Goal: Book appointment/travel/reservation: Book appointment/travel/reservation

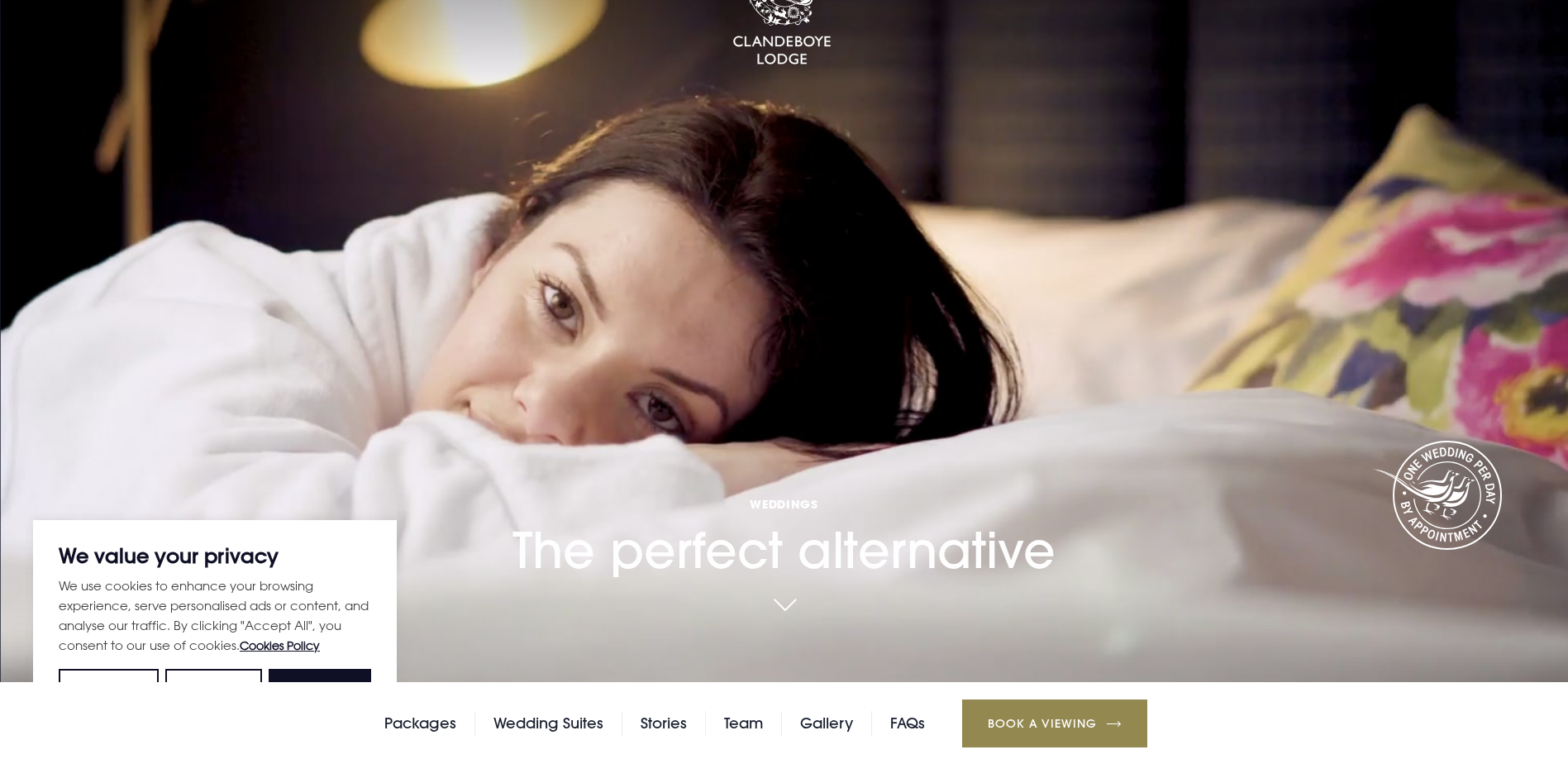
scroll to position [248, 0]
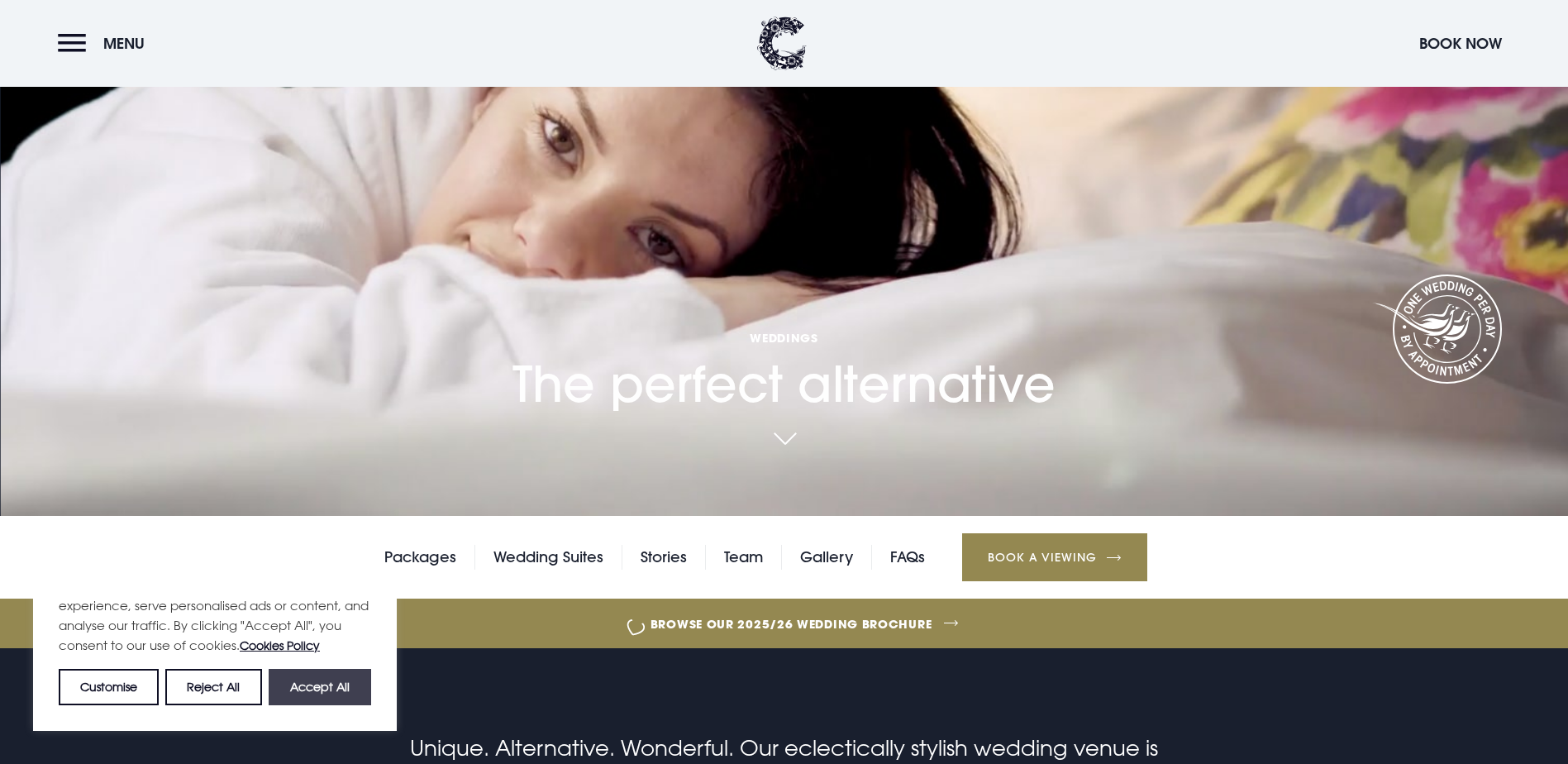
click at [312, 673] on button "Accept All" at bounding box center [320, 687] width 103 height 37
checkbox input "true"
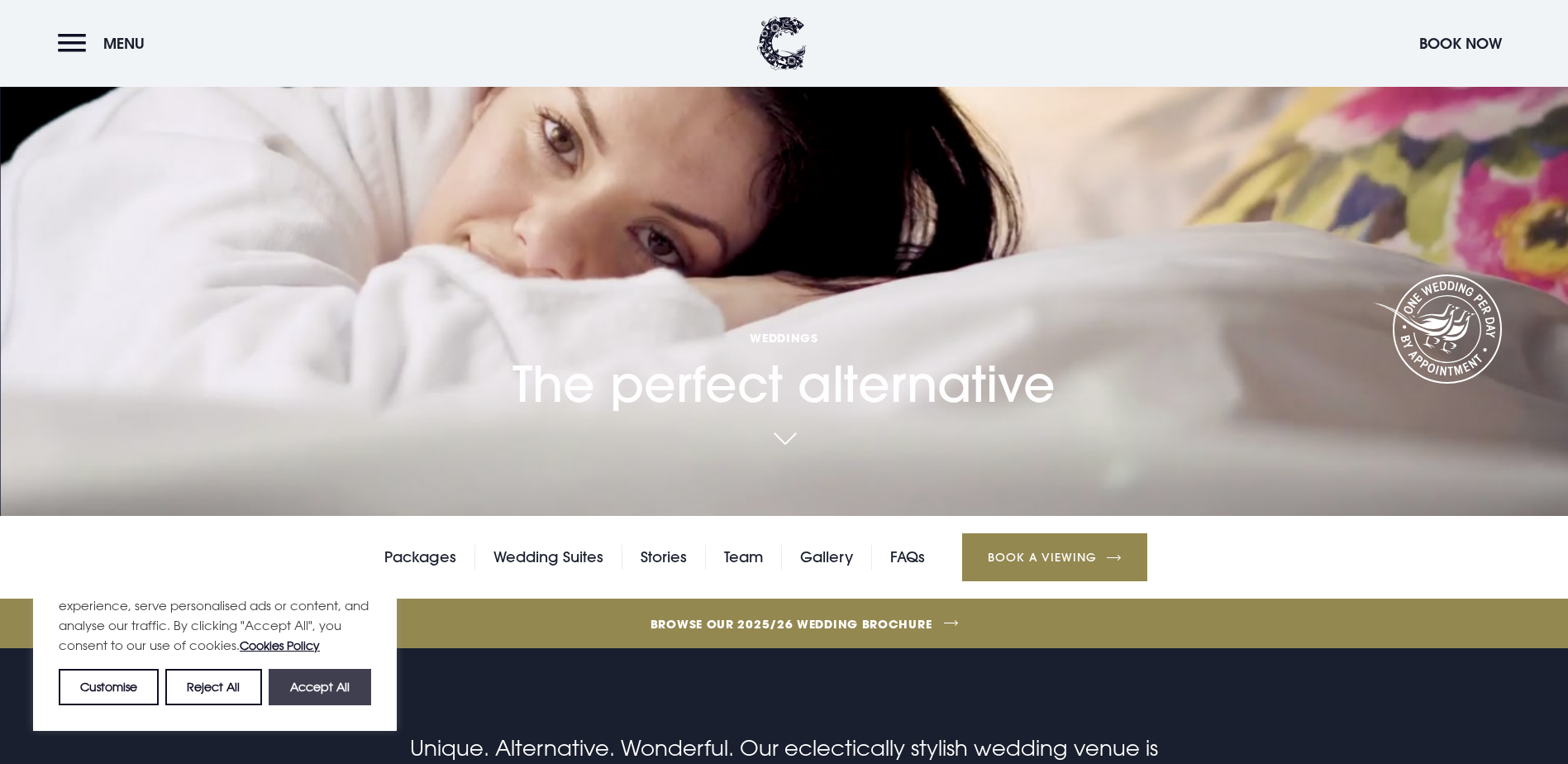
checkbox input "true"
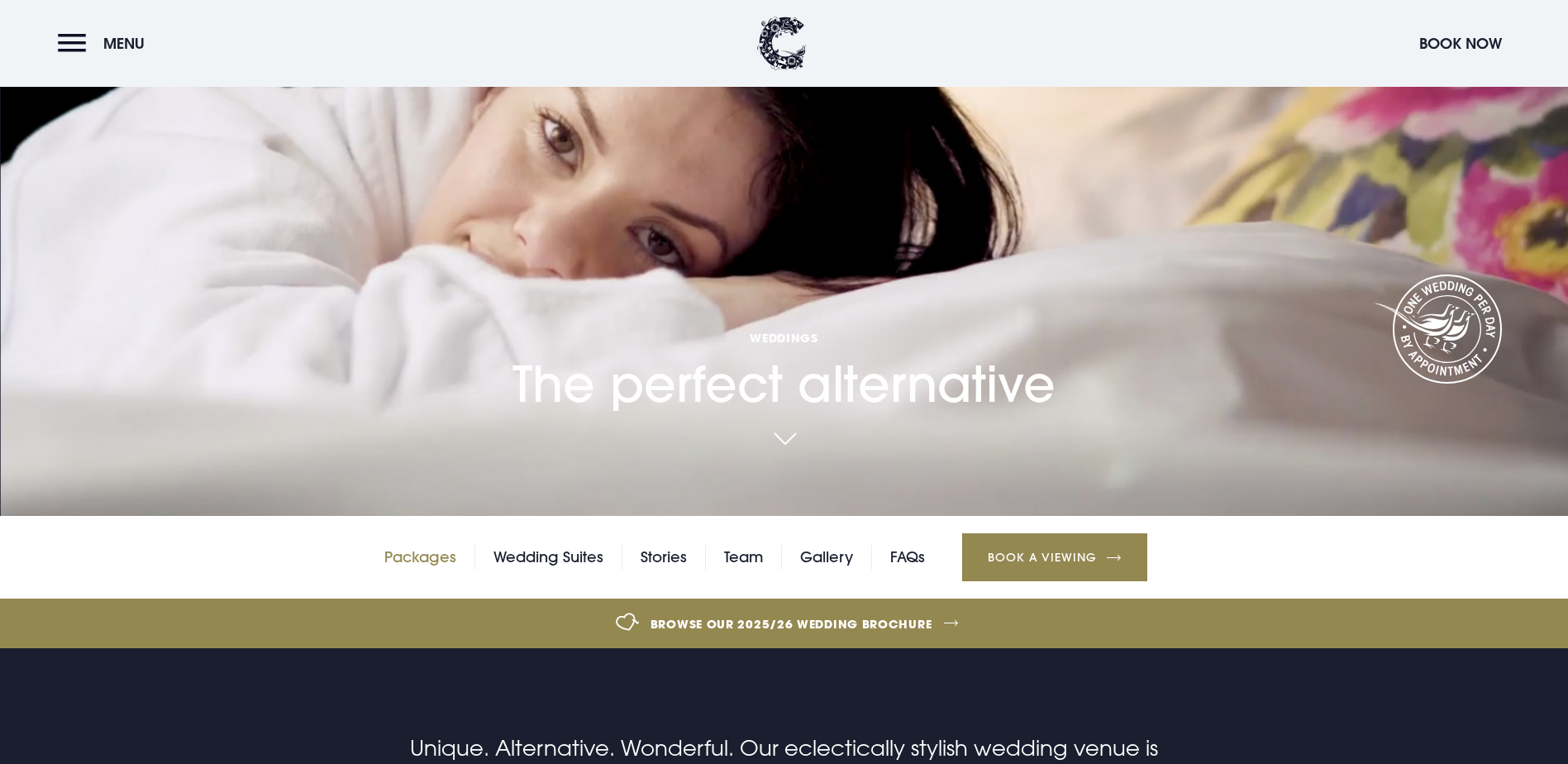
click at [434, 545] on link "Packages" at bounding box center [420, 557] width 72 height 25
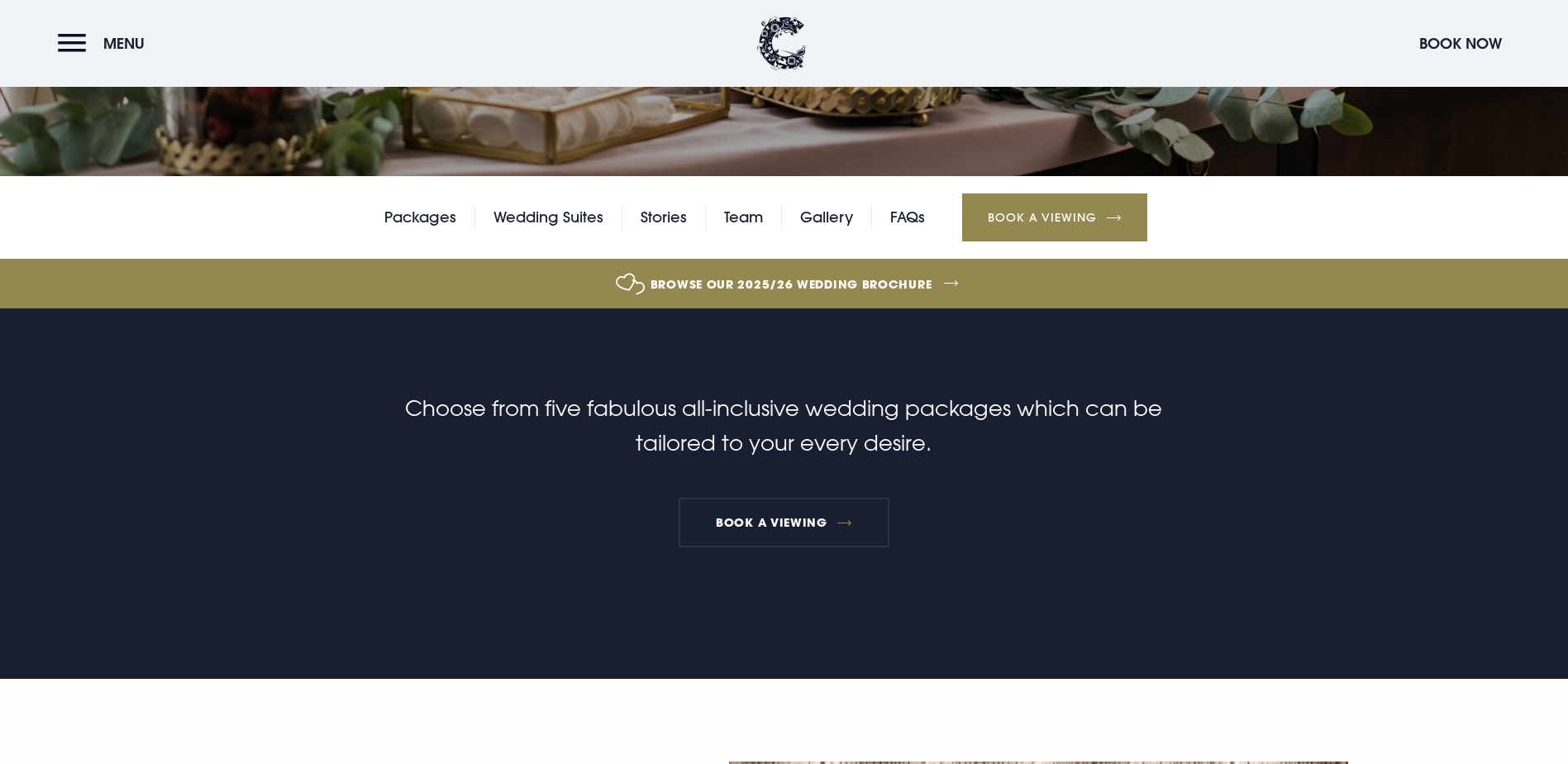
scroll to position [331, 0]
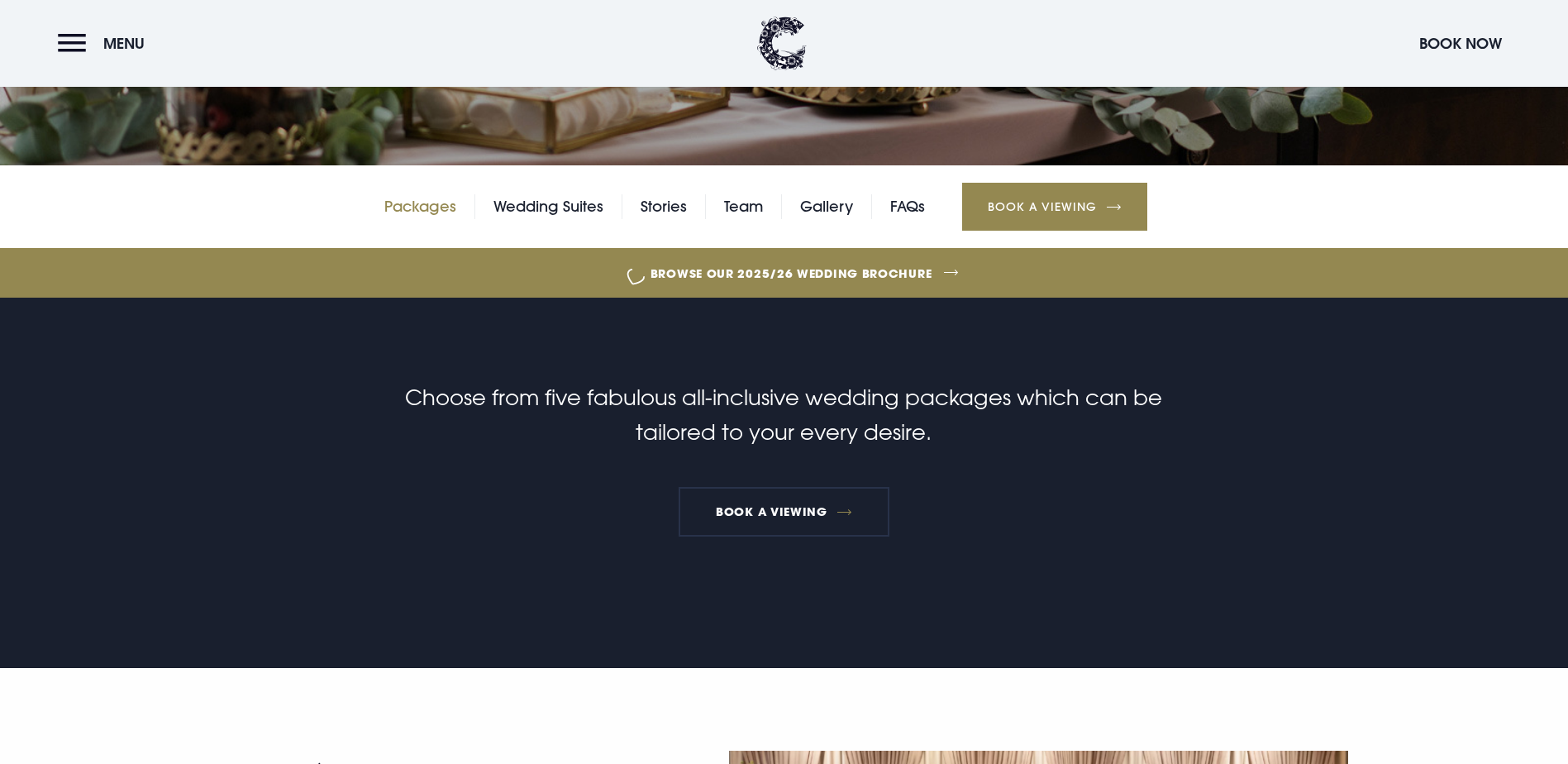
click at [435, 219] on link "Packages" at bounding box center [420, 207] width 72 height 25
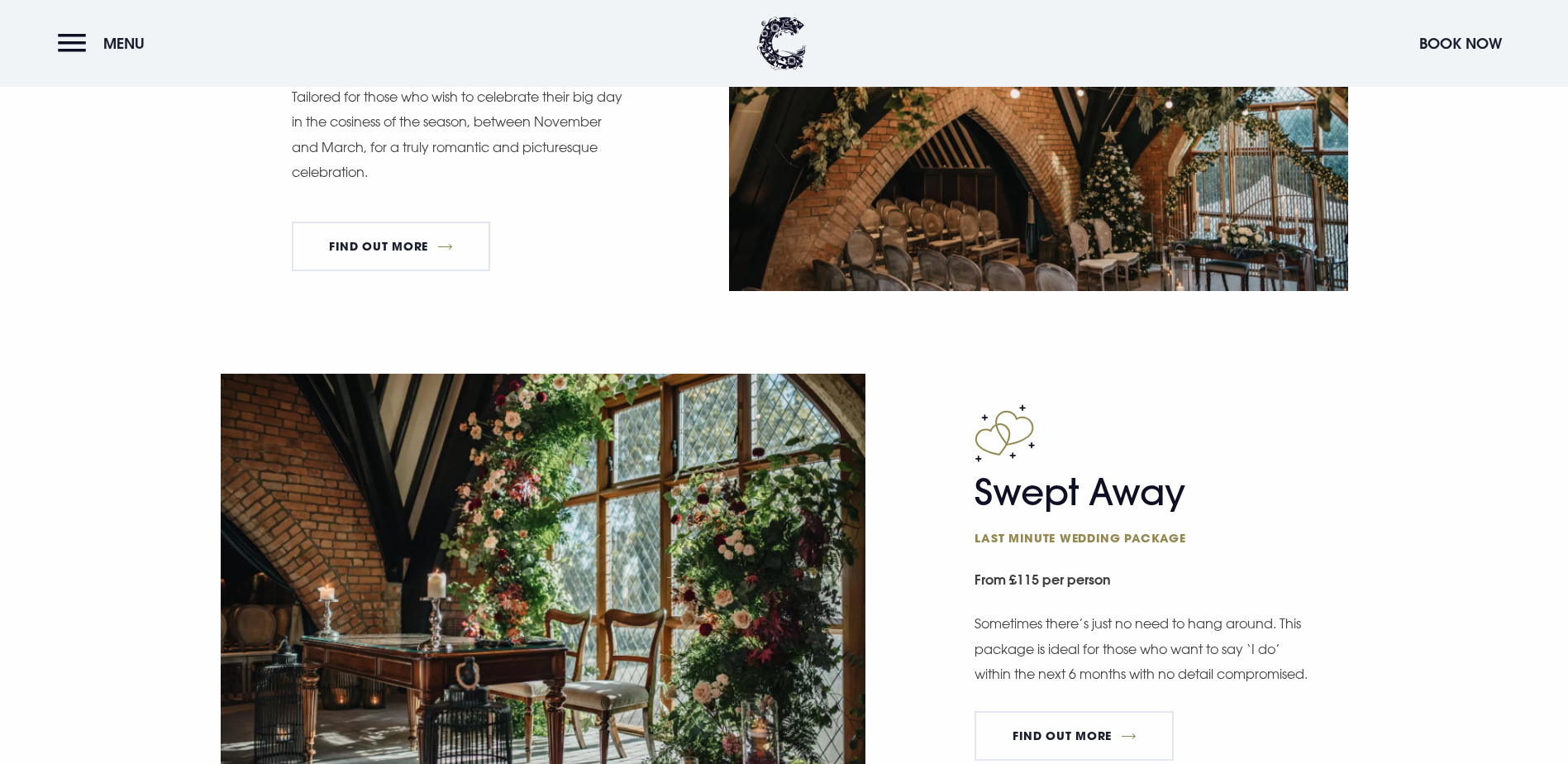
scroll to position [2233, 0]
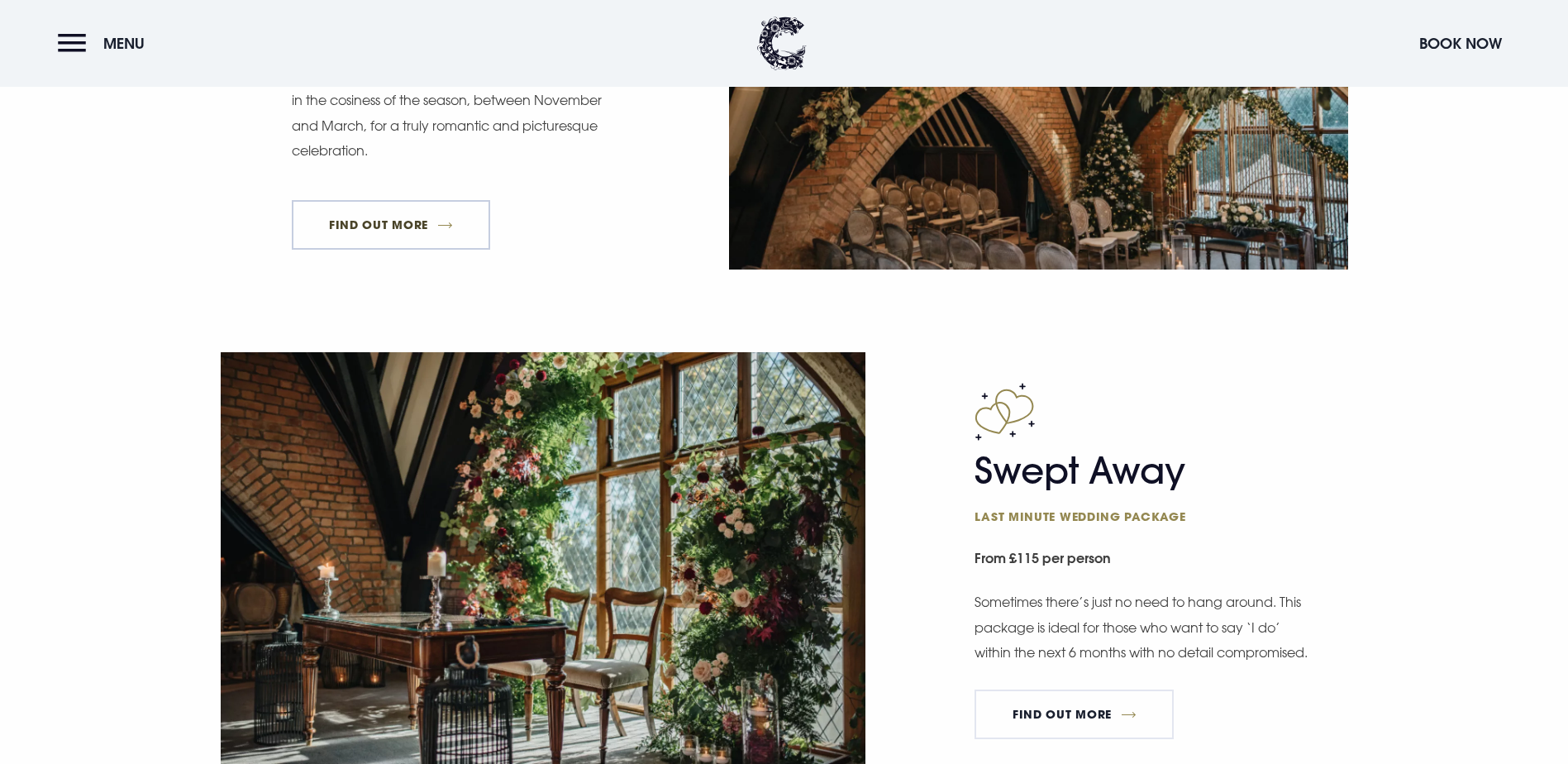
click at [446, 249] on link "FIND OUT MORE" at bounding box center [391, 225] width 199 height 50
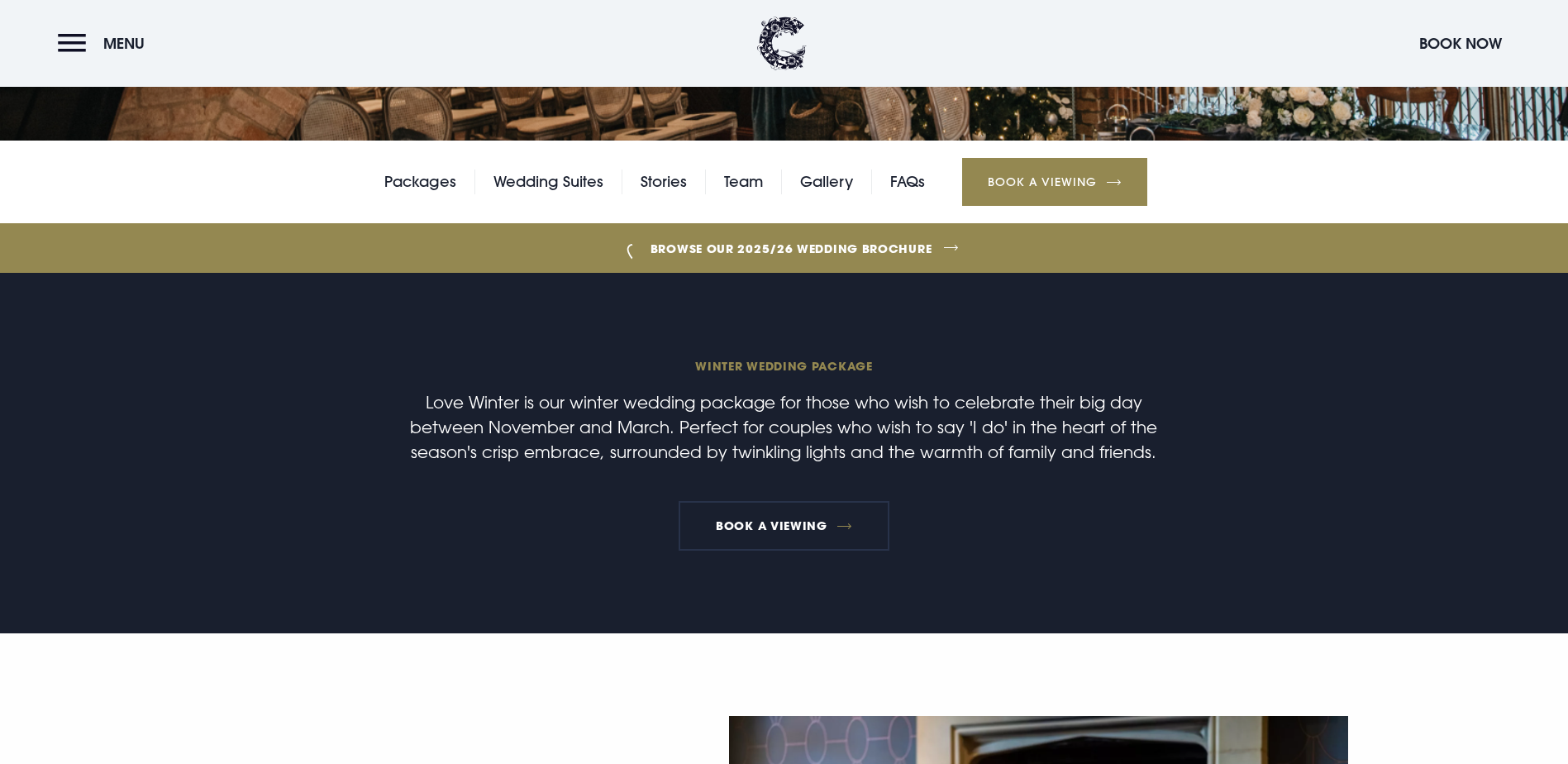
scroll to position [744, 0]
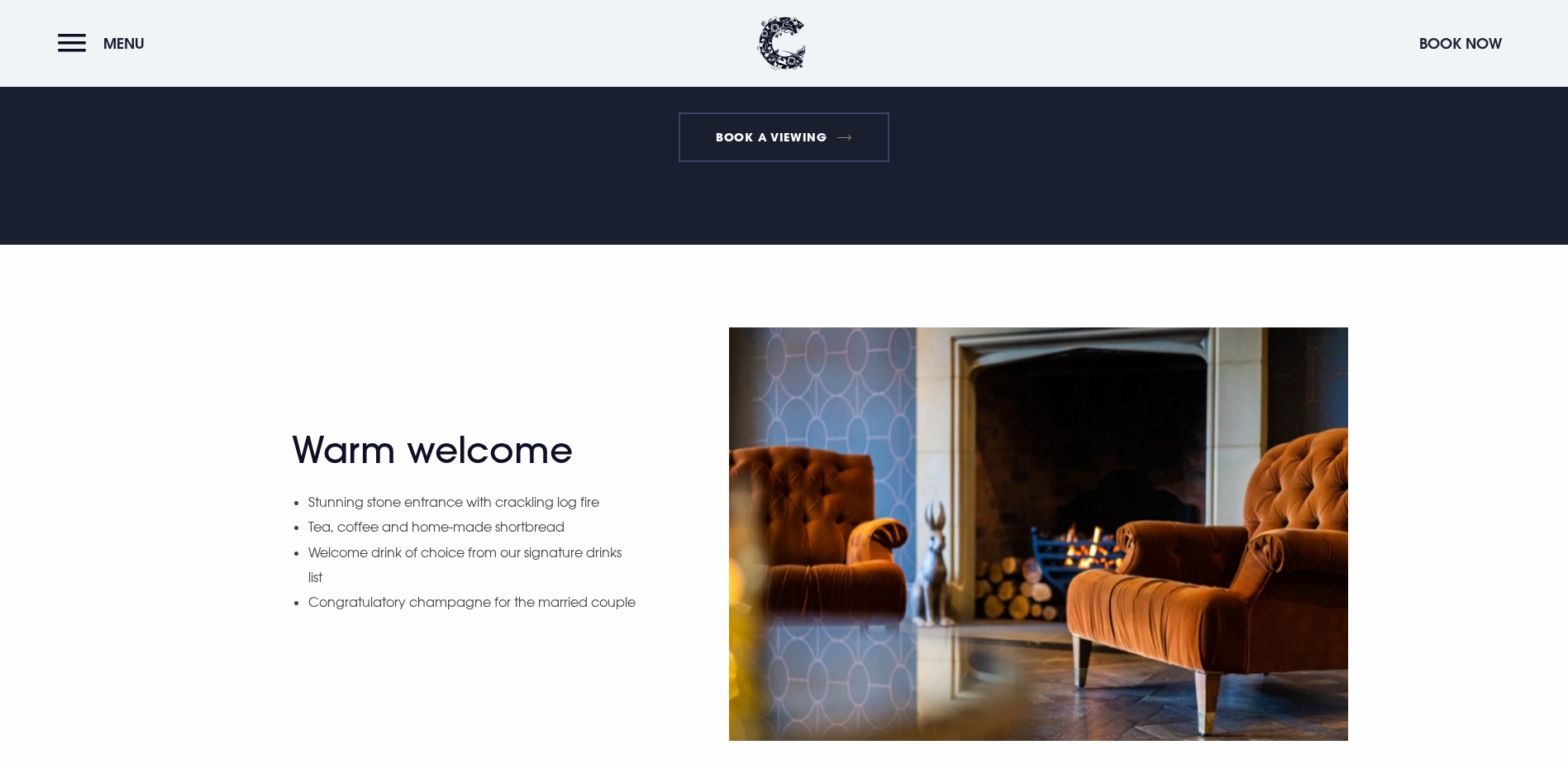
click at [739, 162] on link "Book a Viewing" at bounding box center [784, 137] width 211 height 50
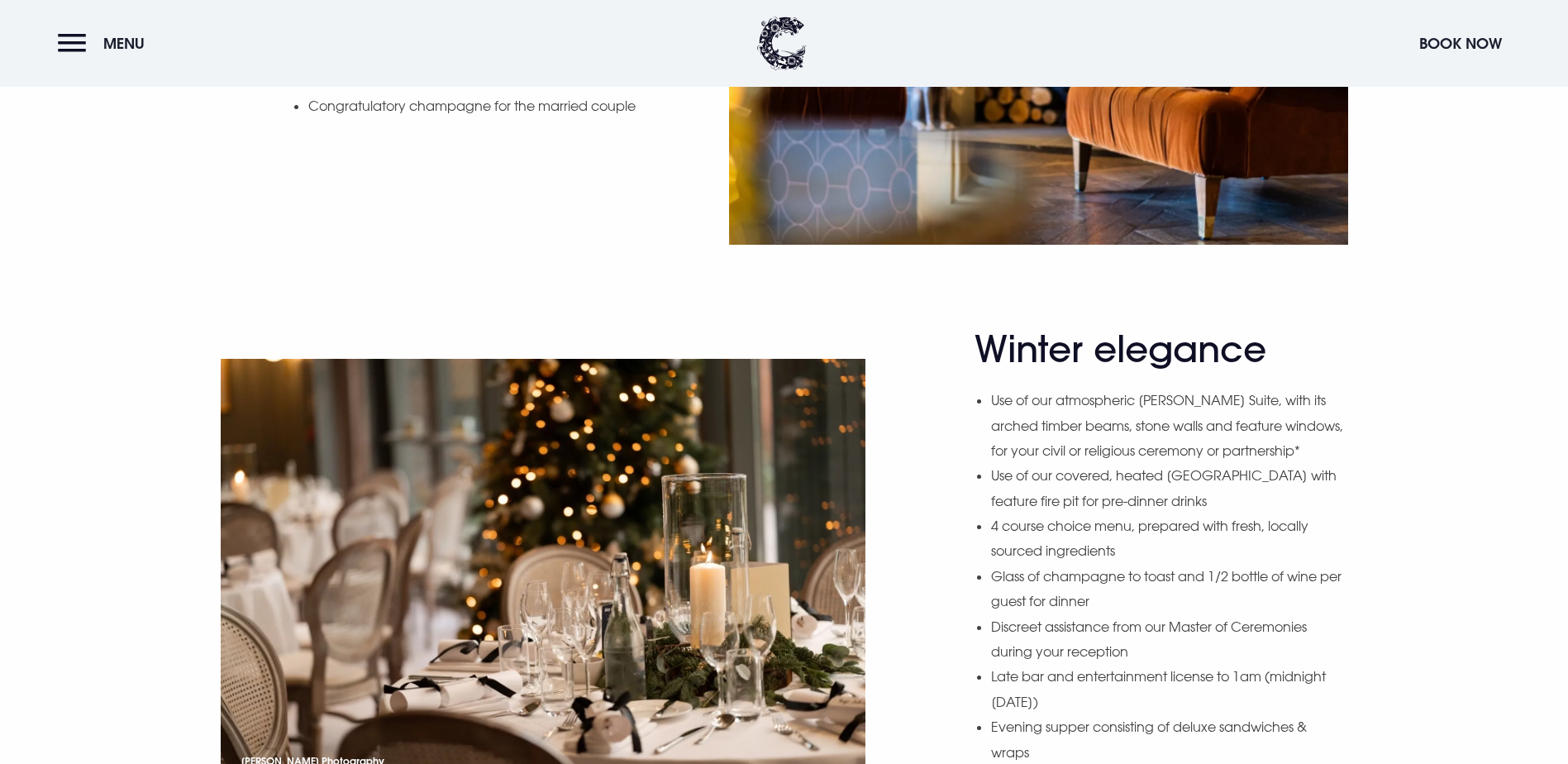
scroll to position [661, 0]
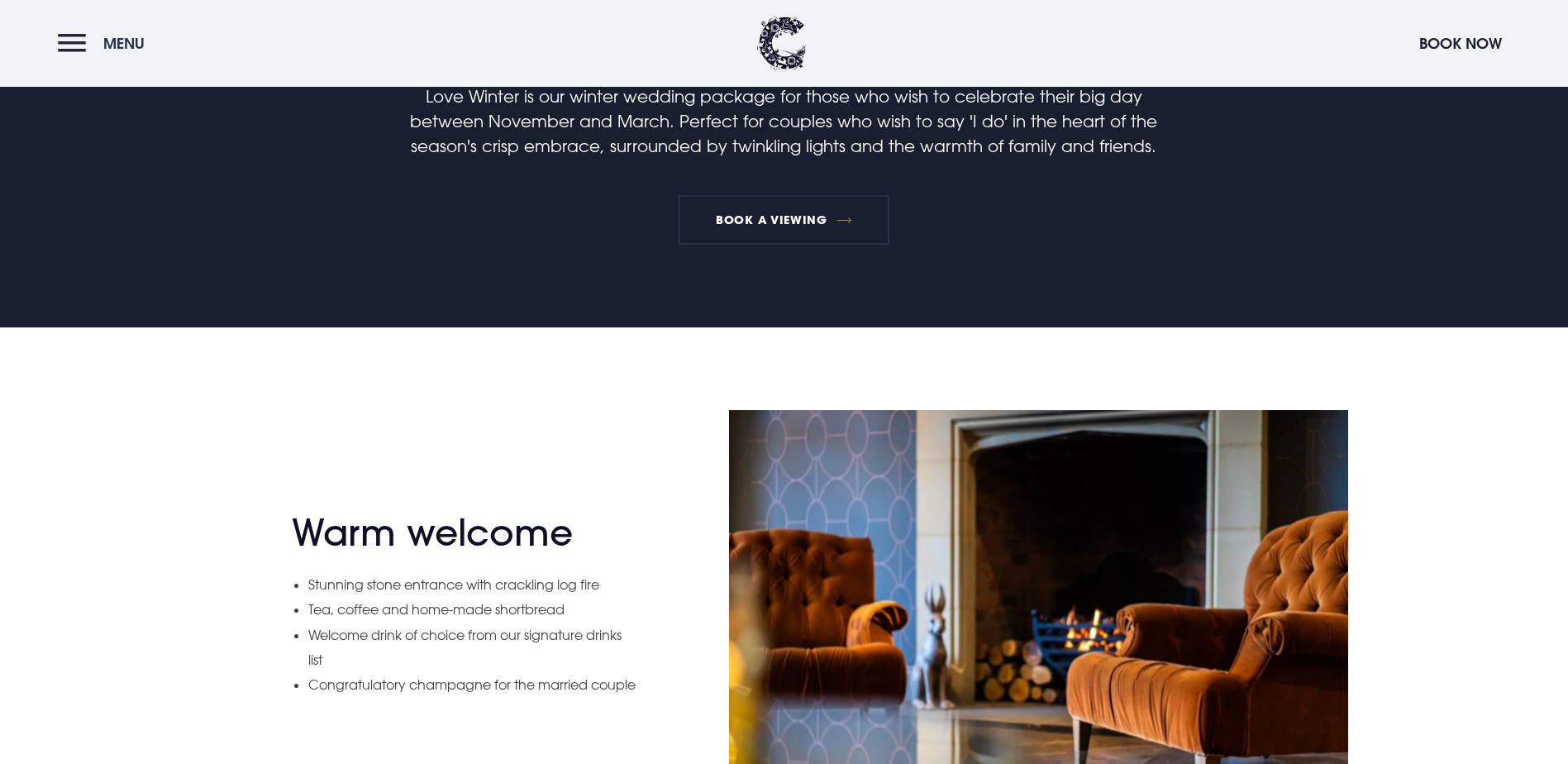
click at [99, 32] on button "Menu" at bounding box center [105, 43] width 95 height 36
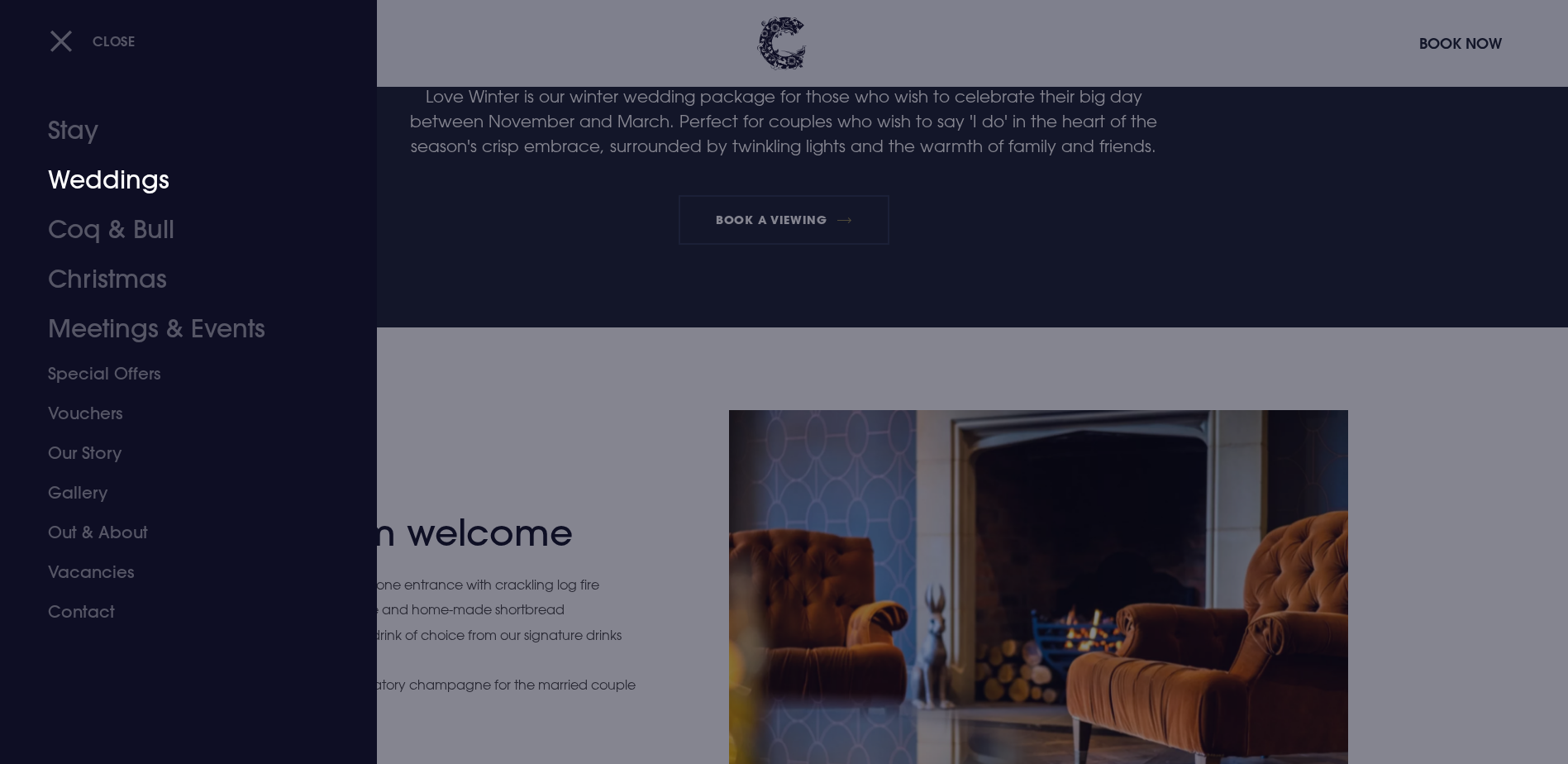
click at [132, 178] on link "Weddings" at bounding box center [178, 180] width 261 height 50
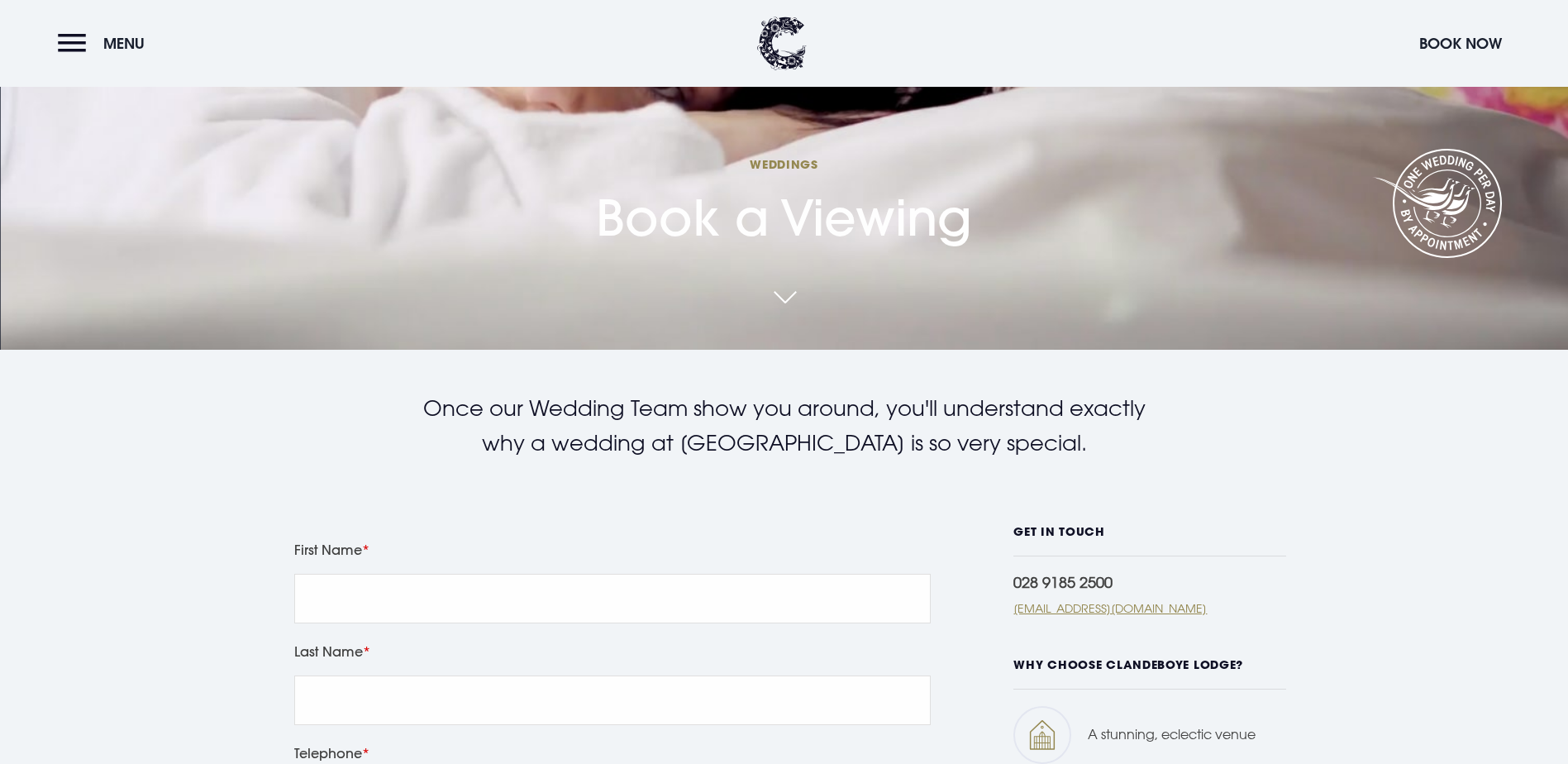
scroll to position [414, 0]
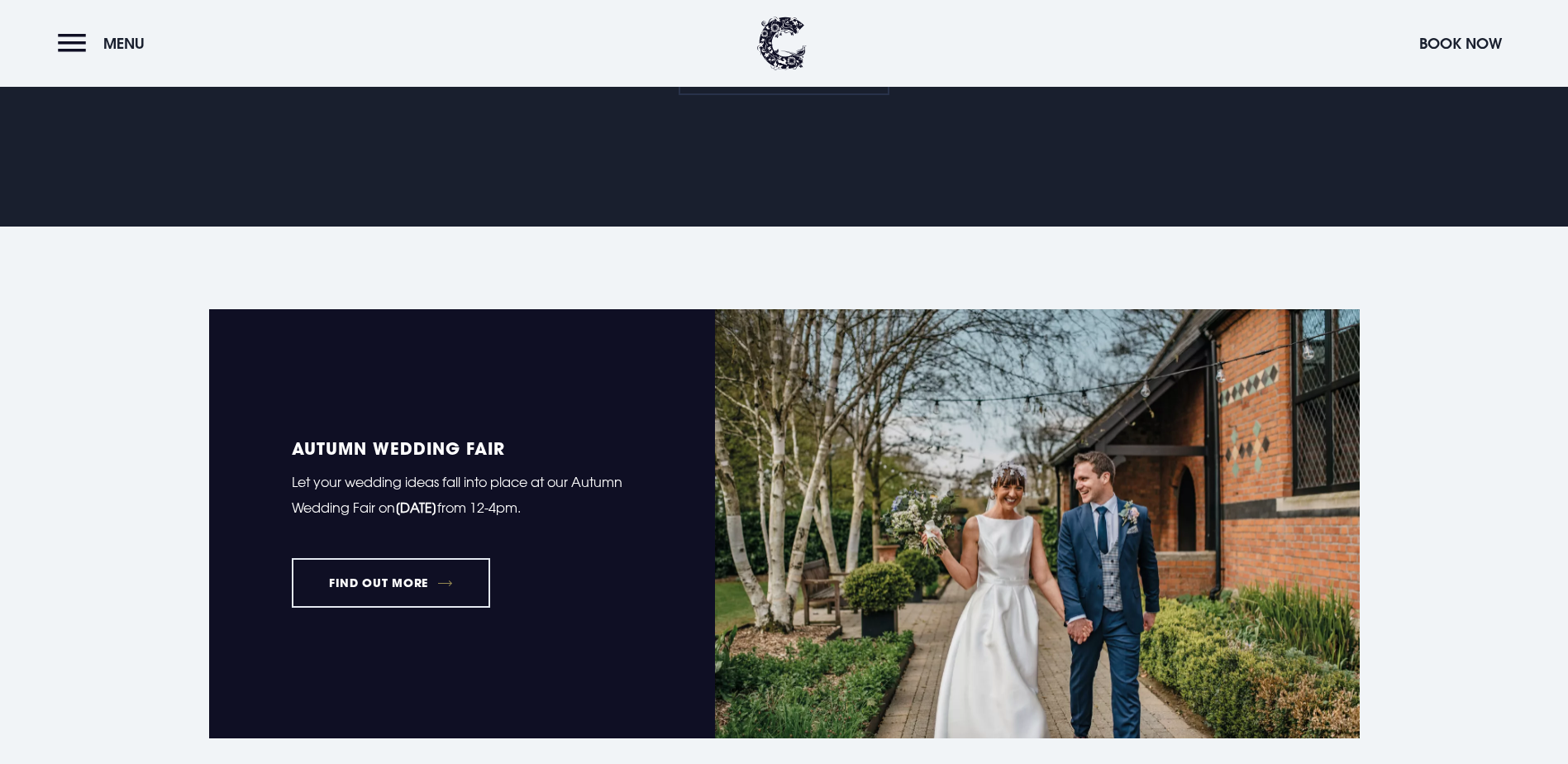
scroll to position [1654, 0]
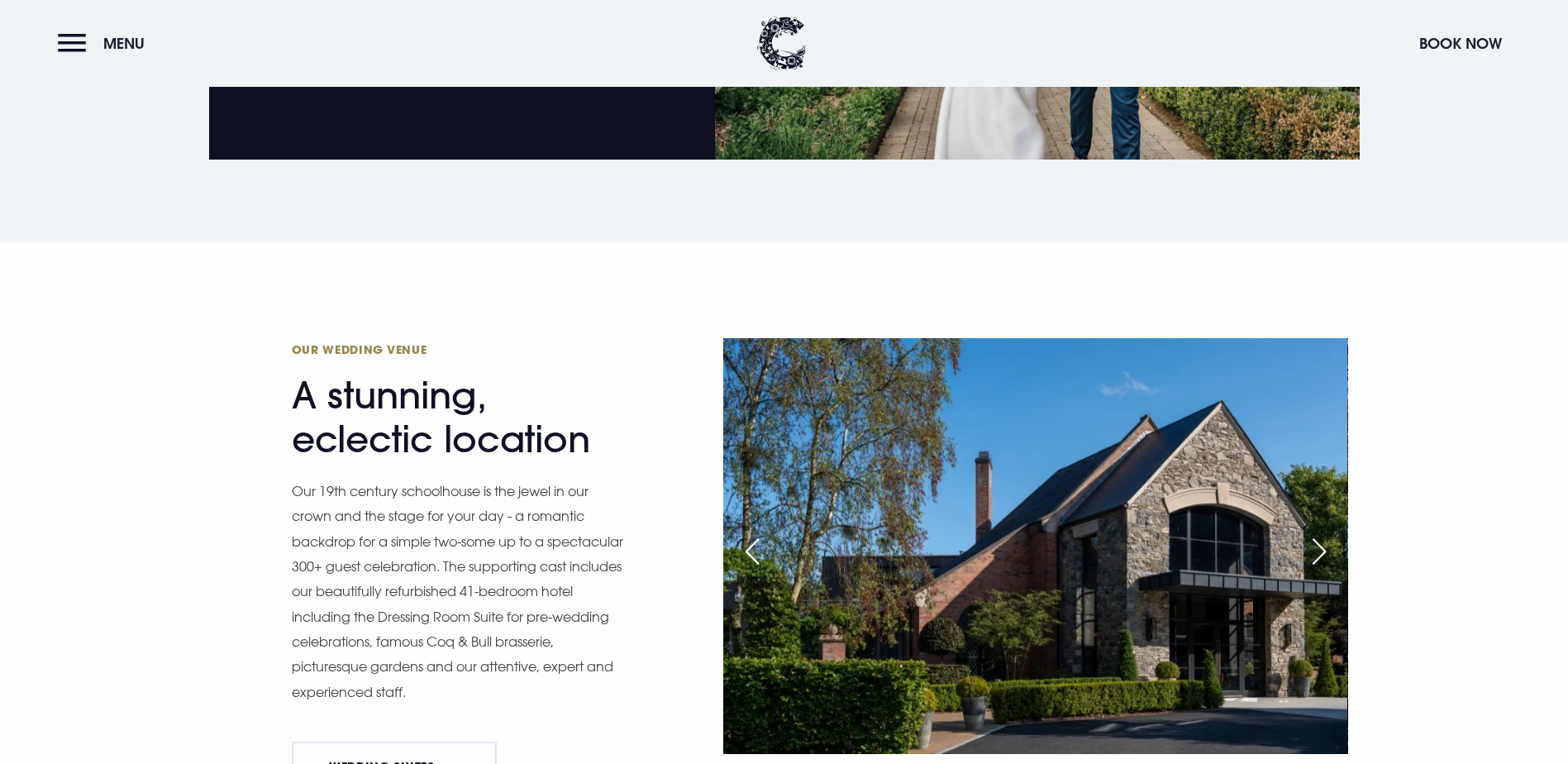
click at [1324, 534] on div "Next slide" at bounding box center [1319, 552] width 42 height 37
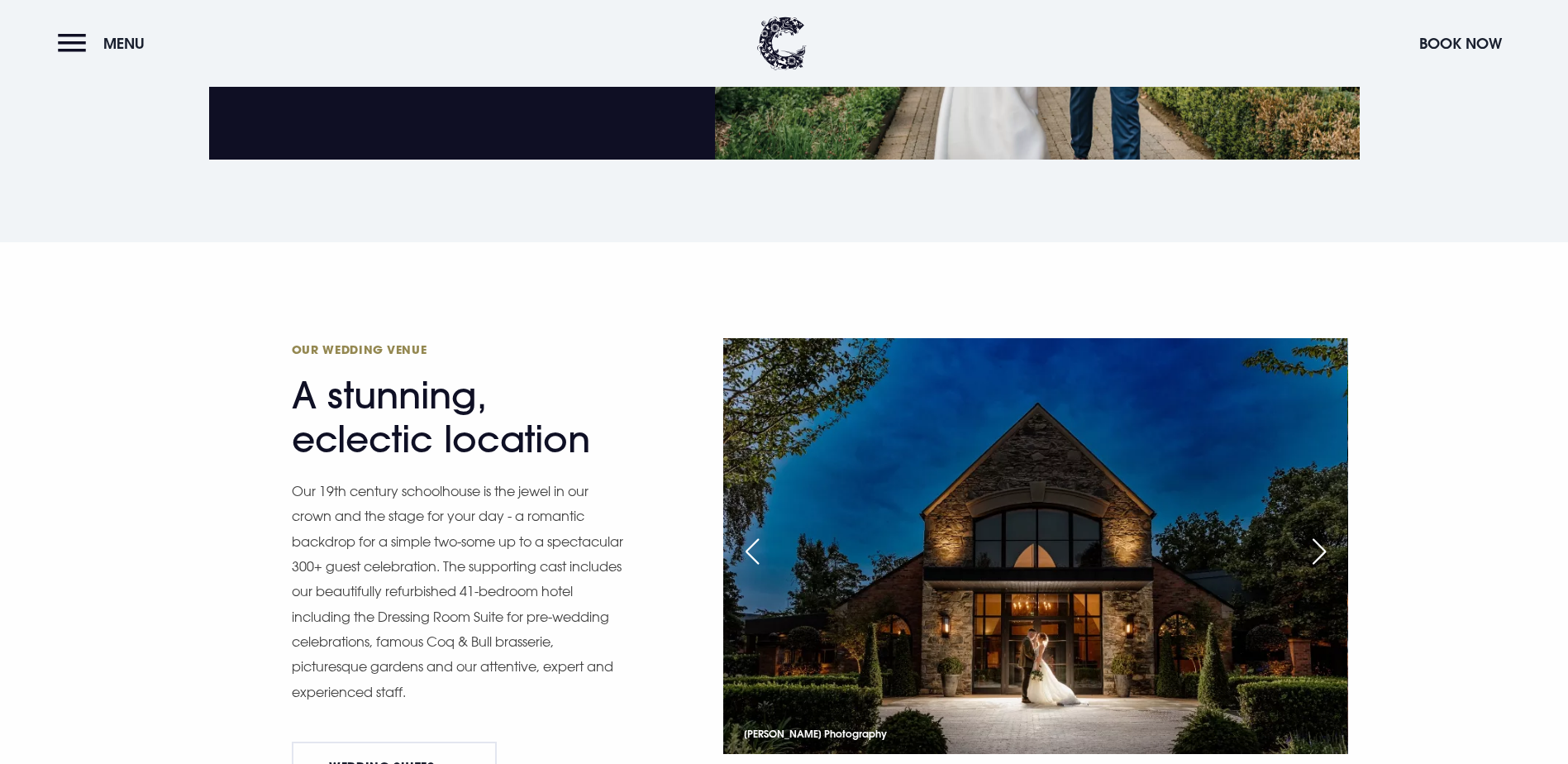
click at [1324, 534] on div "Next slide" at bounding box center [1319, 552] width 42 height 37
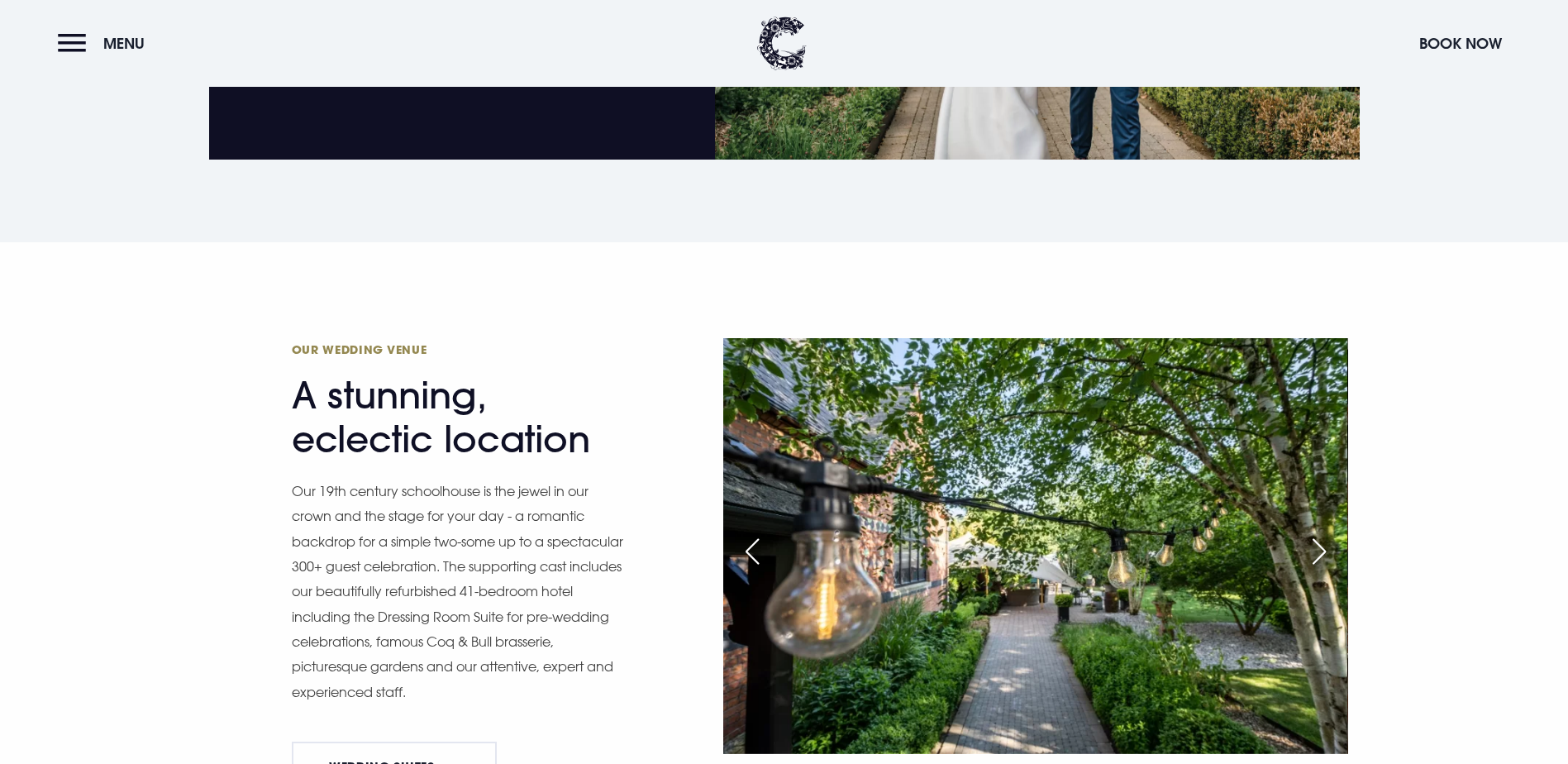
click at [1324, 534] on div "Next slide" at bounding box center [1319, 552] width 42 height 37
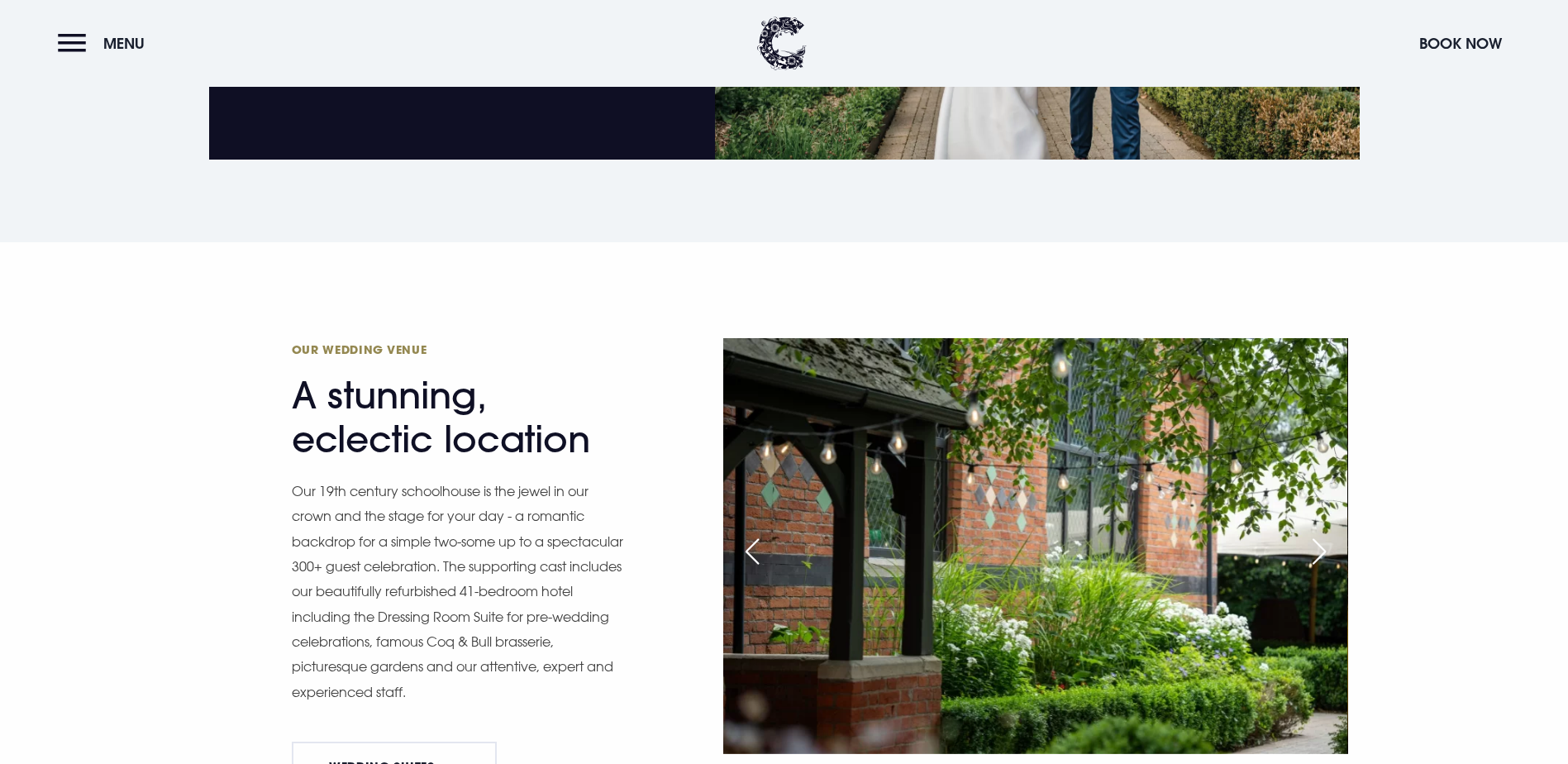
click at [1324, 534] on div "Next slide" at bounding box center [1319, 552] width 42 height 37
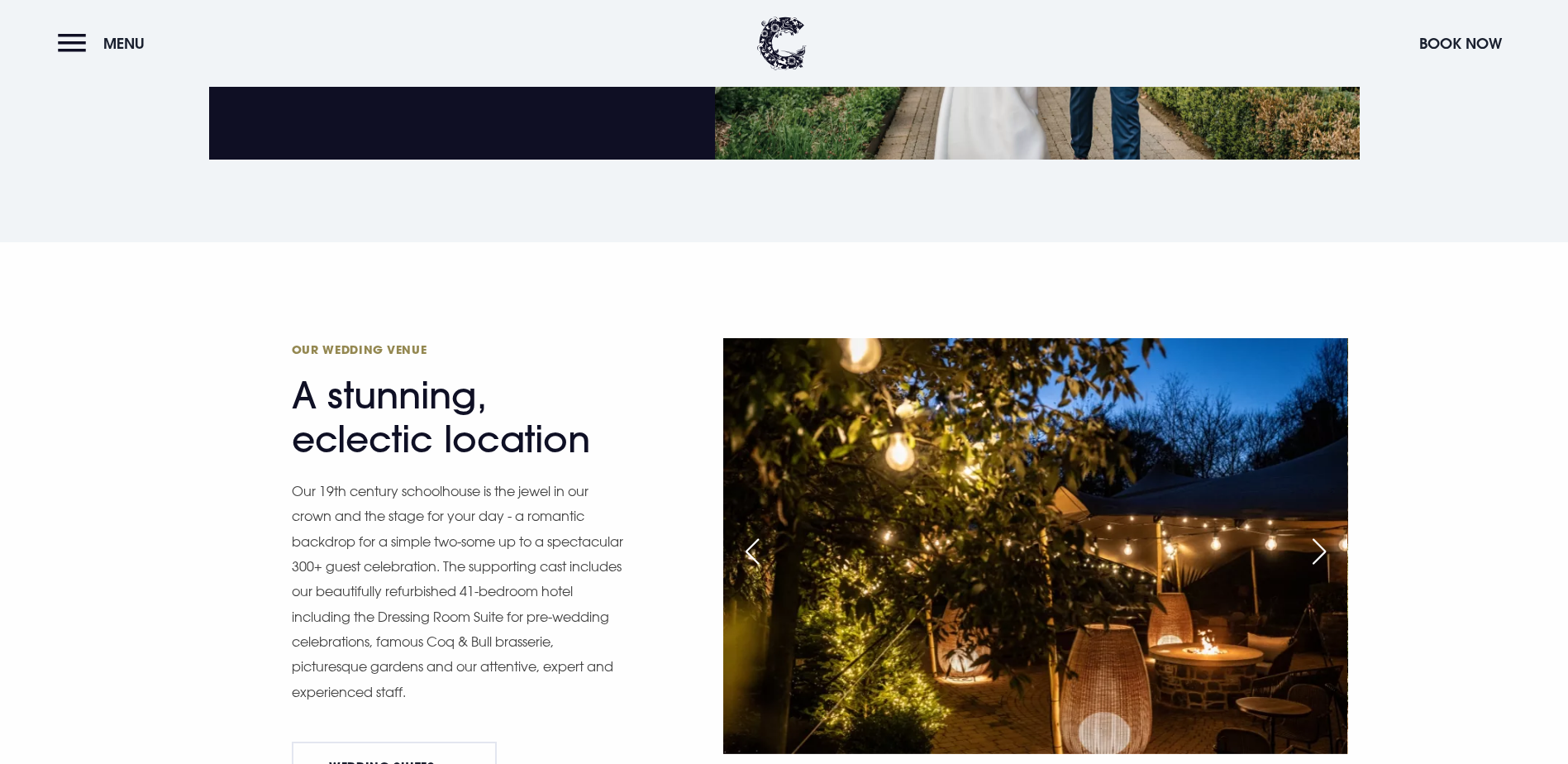
click at [1324, 534] on div "Next slide" at bounding box center [1319, 552] width 42 height 37
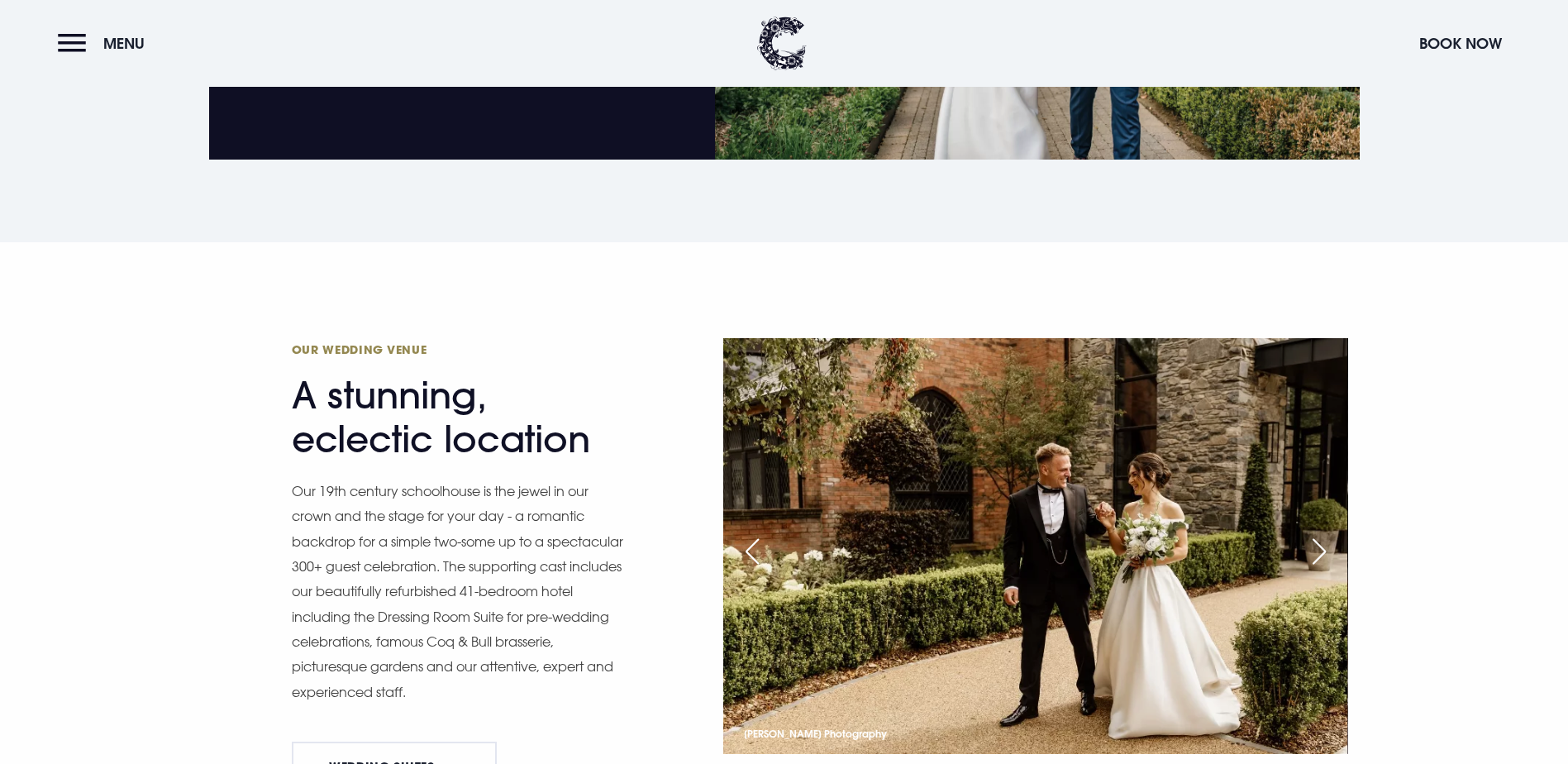
click at [1324, 534] on div "Next slide" at bounding box center [1319, 552] width 42 height 37
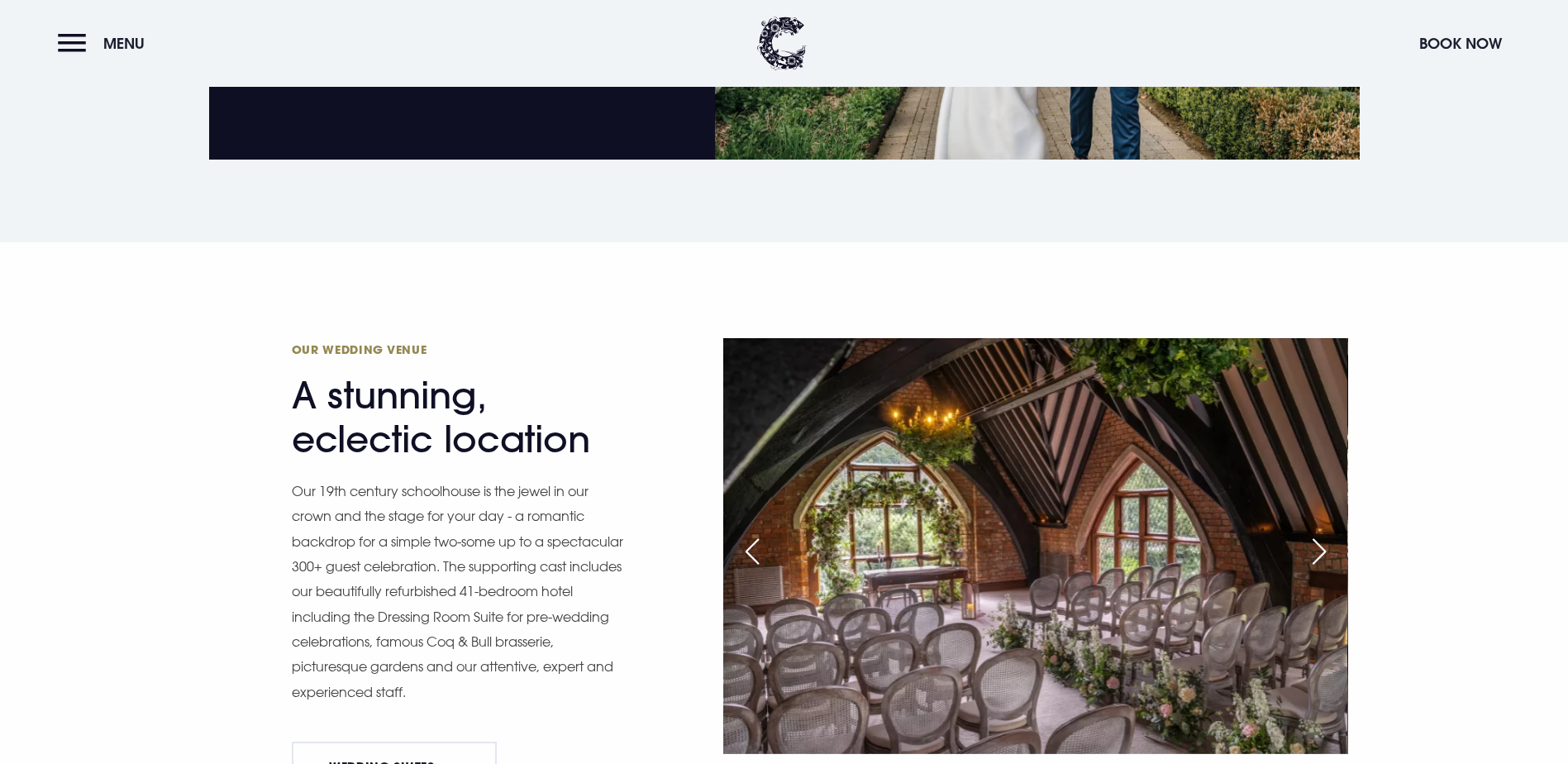
click at [1324, 534] on div "Next slide" at bounding box center [1319, 552] width 42 height 37
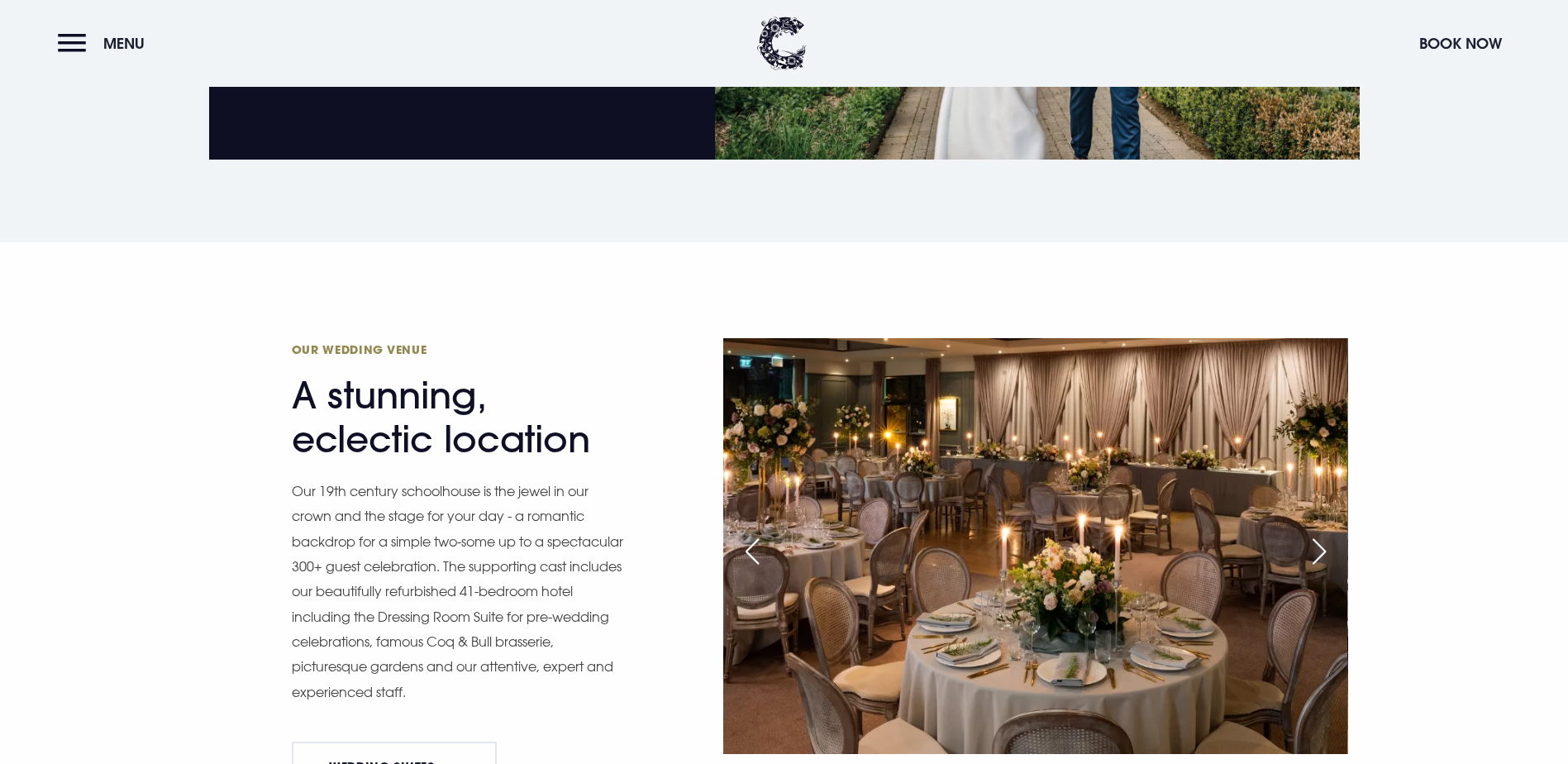
click at [1324, 534] on div "Next slide" at bounding box center [1319, 552] width 42 height 37
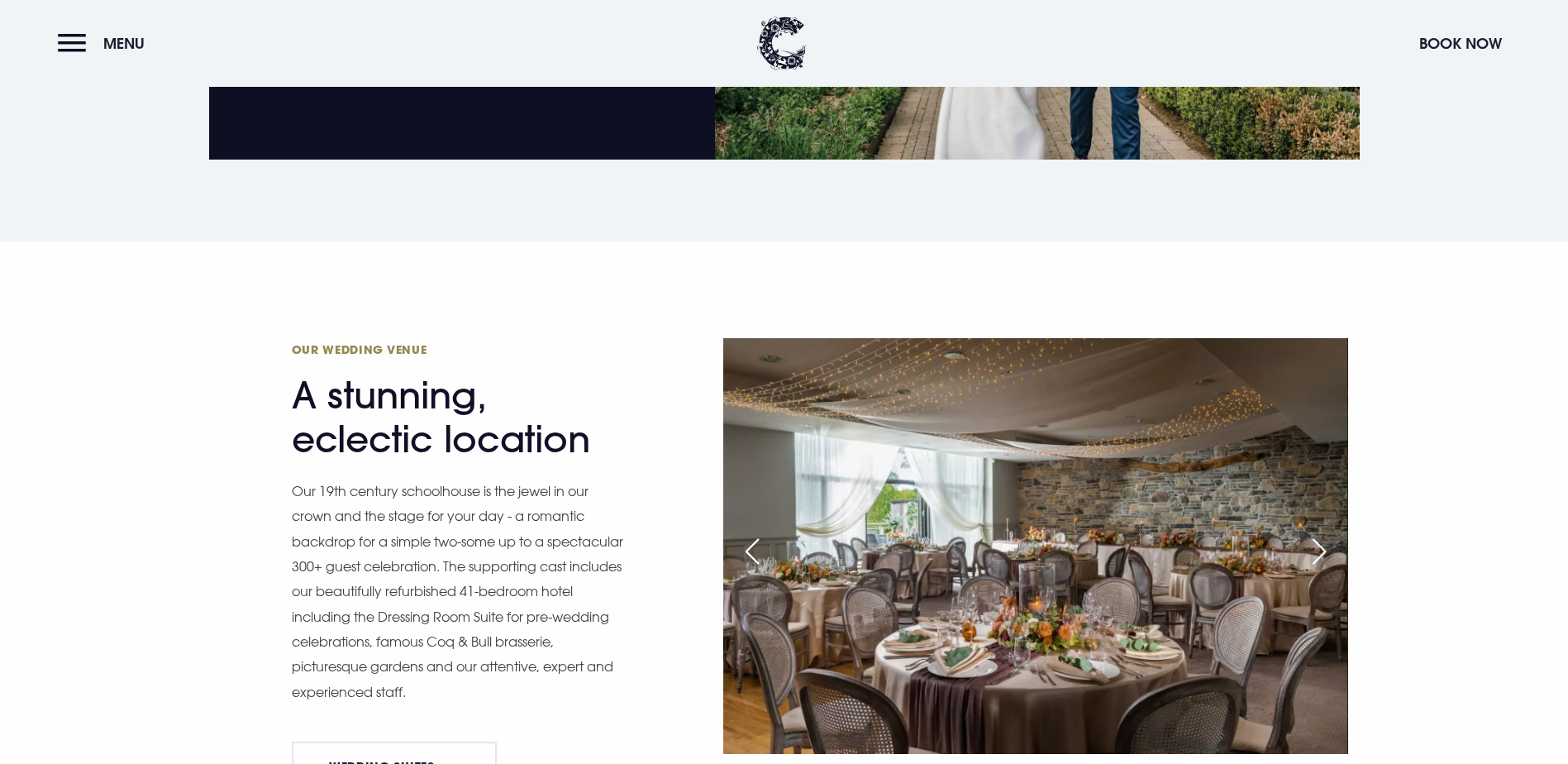
click at [1324, 534] on div "Next slide" at bounding box center [1319, 552] width 42 height 37
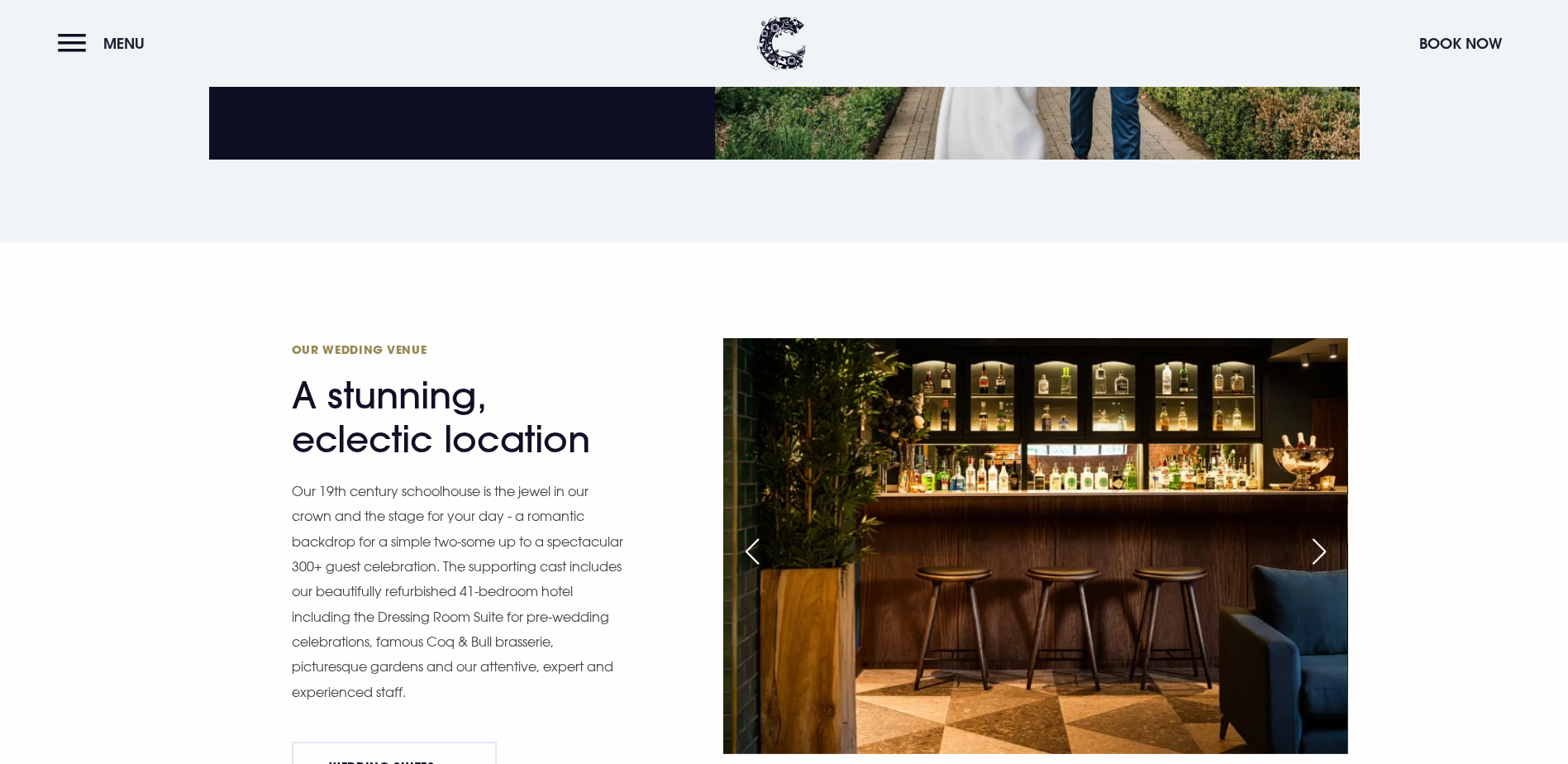
click at [1324, 534] on div "Next slide" at bounding box center [1319, 552] width 42 height 37
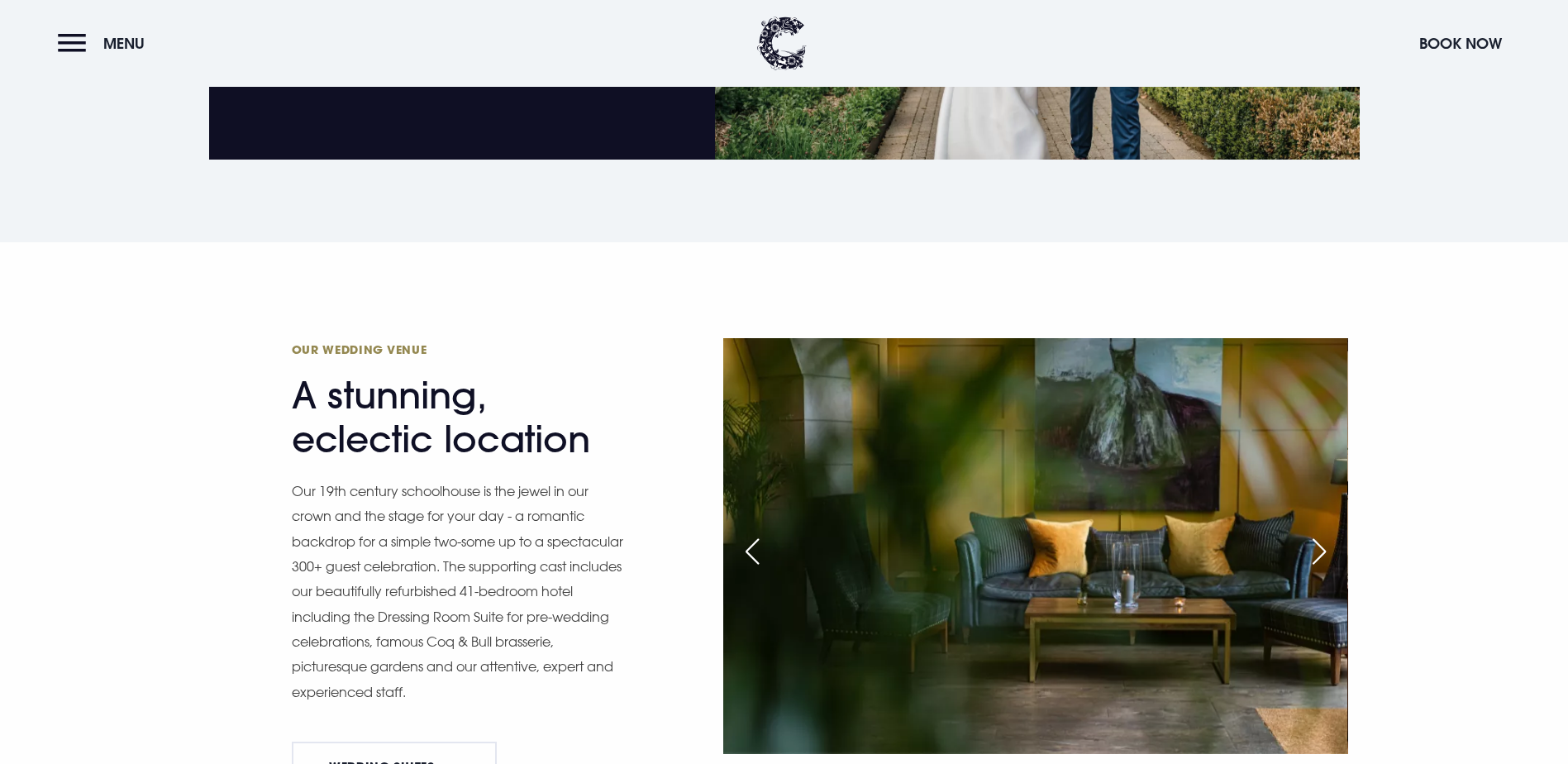
click at [1324, 534] on div "Next slide" at bounding box center [1319, 552] width 42 height 37
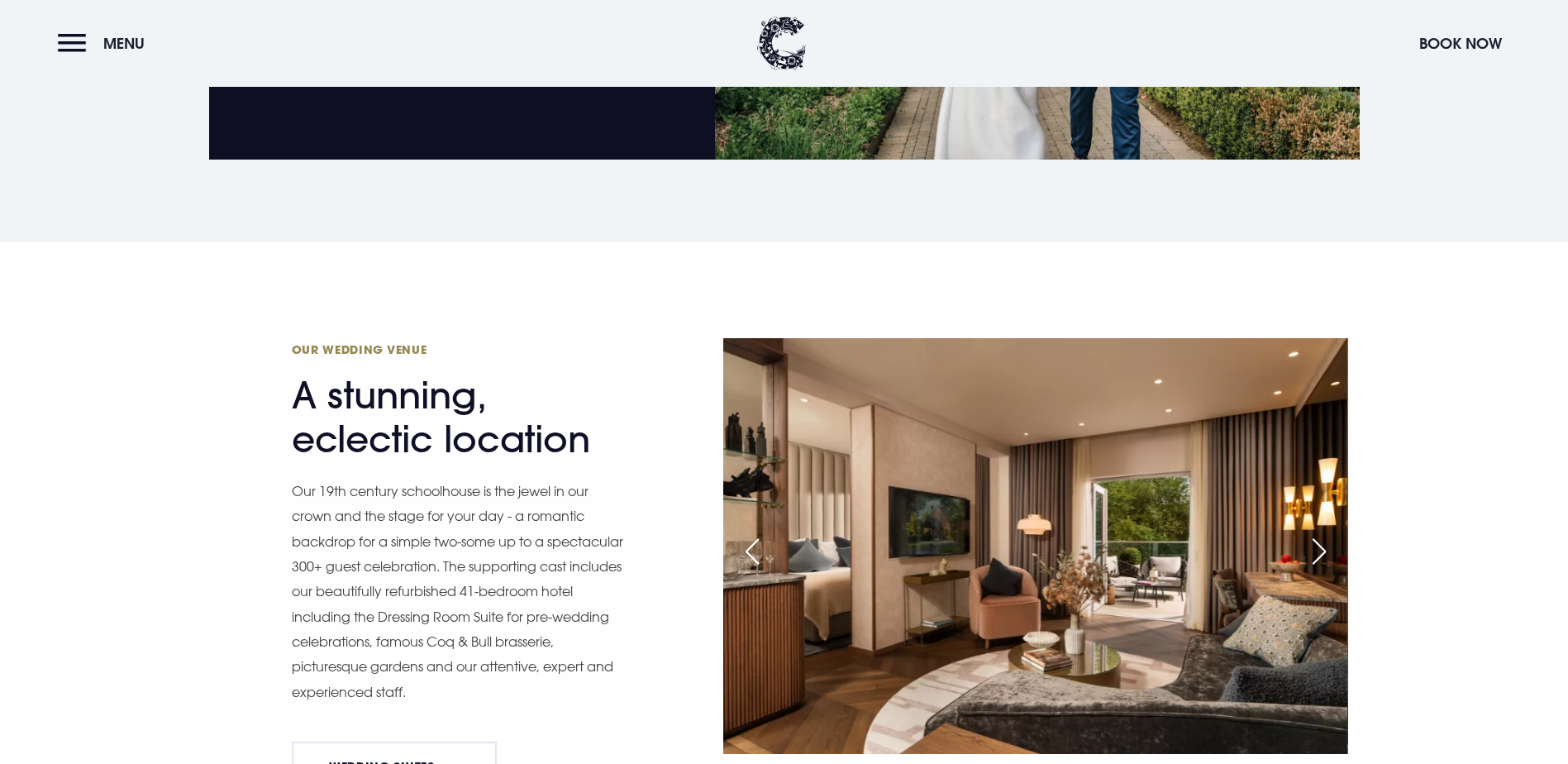
click at [1324, 534] on div "Next slide" at bounding box center [1319, 552] width 42 height 37
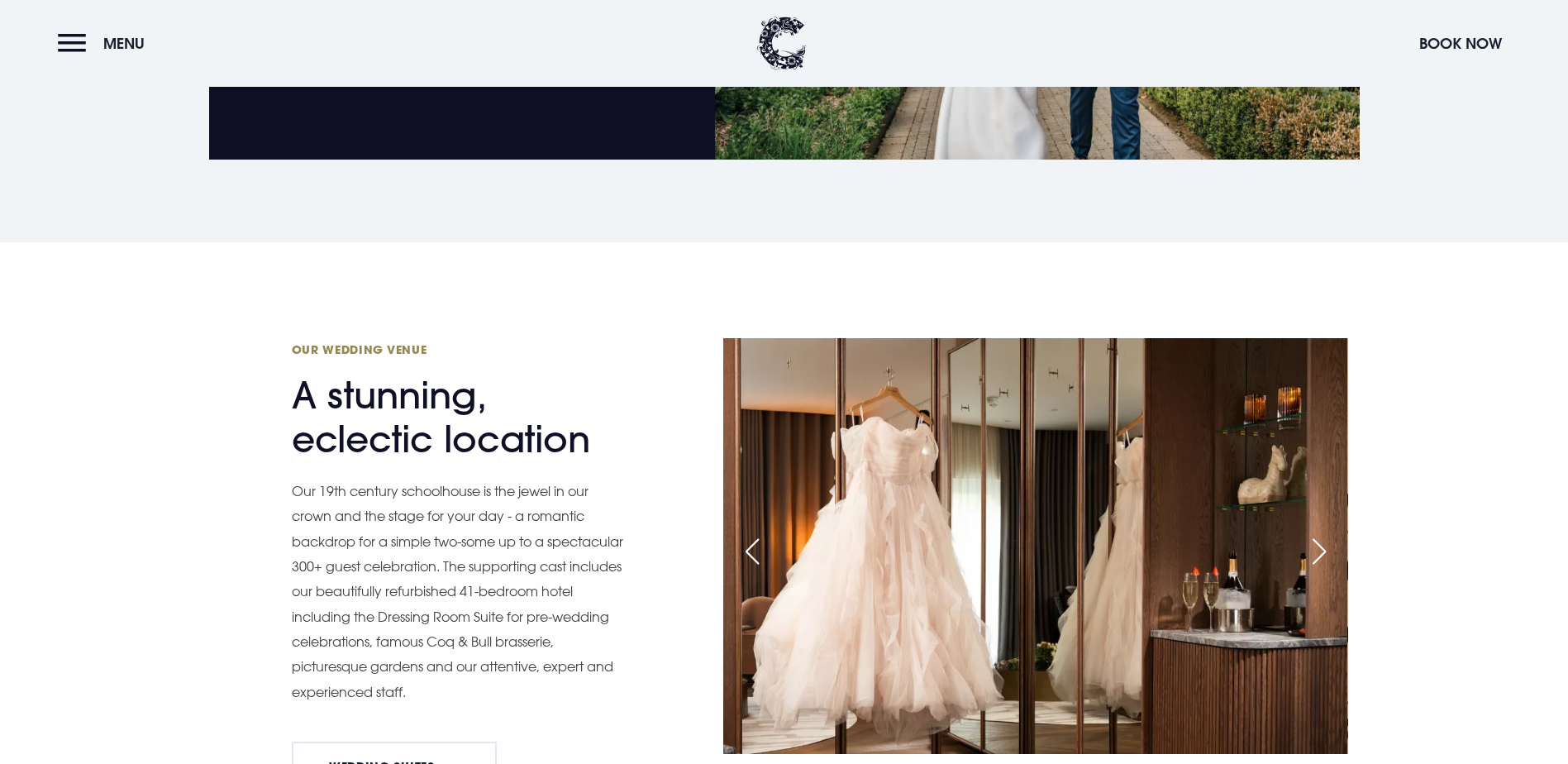
click at [1324, 534] on div "Next slide" at bounding box center [1319, 552] width 42 height 37
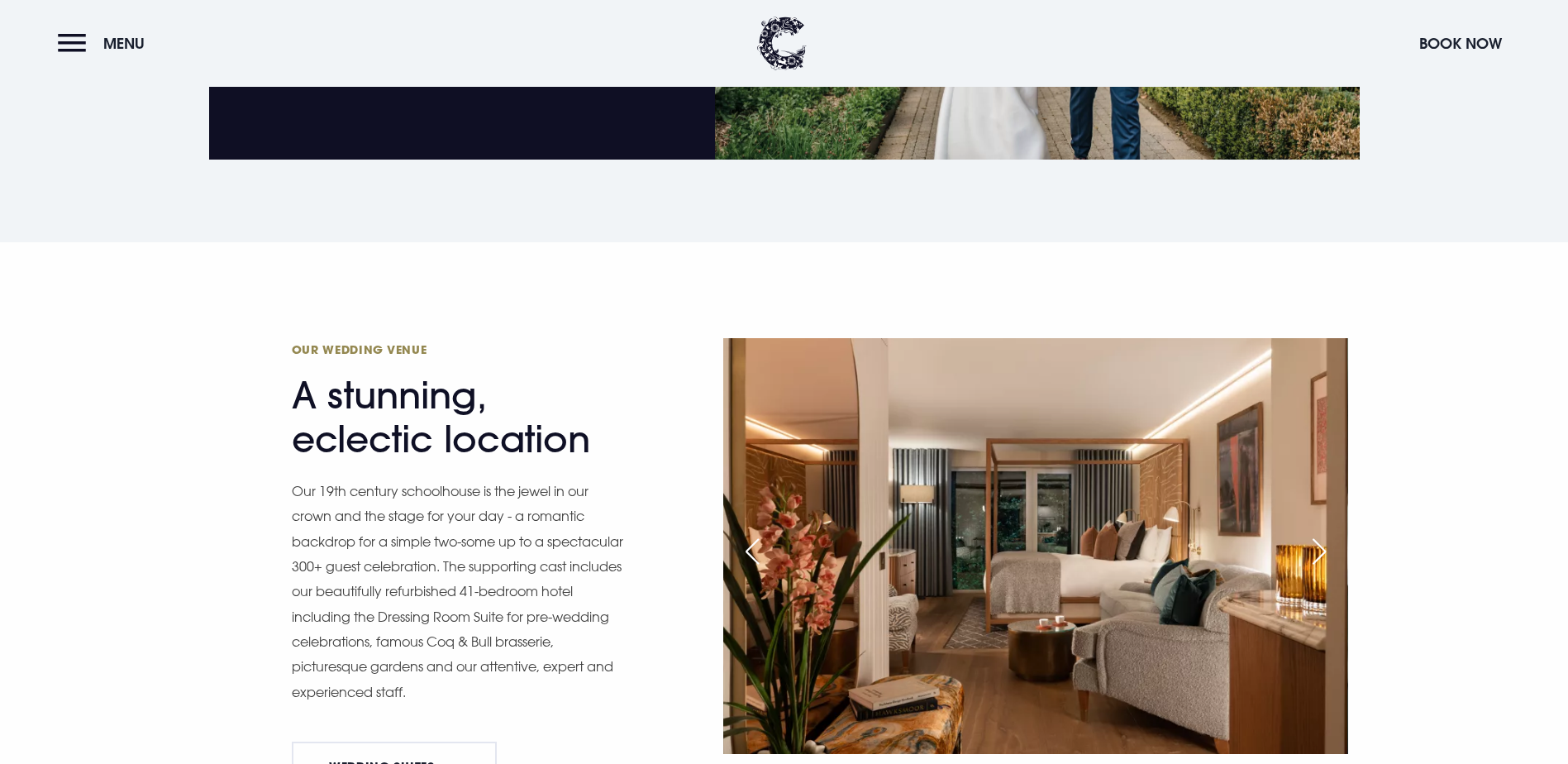
click at [1324, 534] on div "Next slide" at bounding box center [1319, 552] width 42 height 37
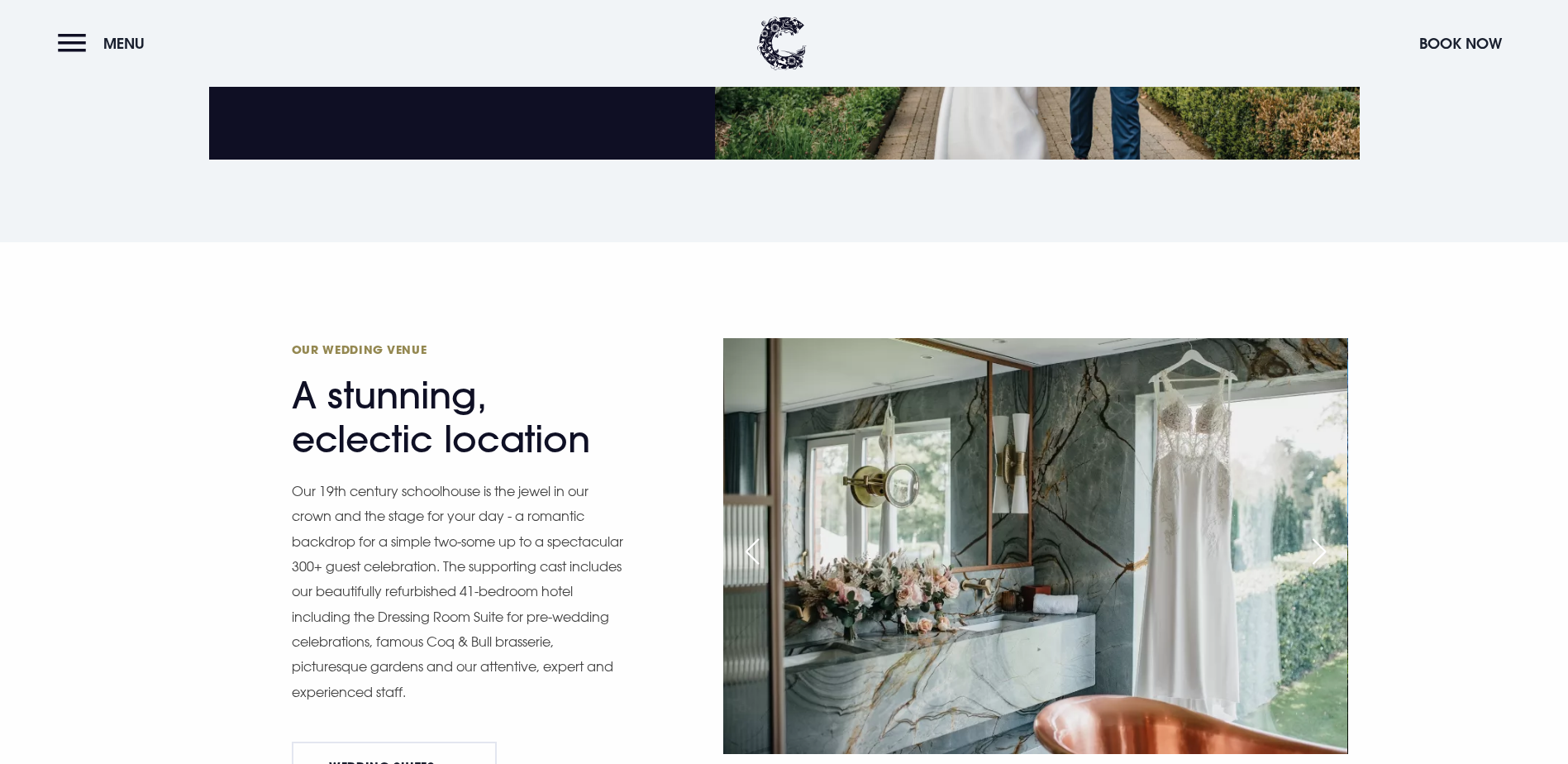
click at [1324, 534] on div "Next slide" at bounding box center [1319, 552] width 42 height 37
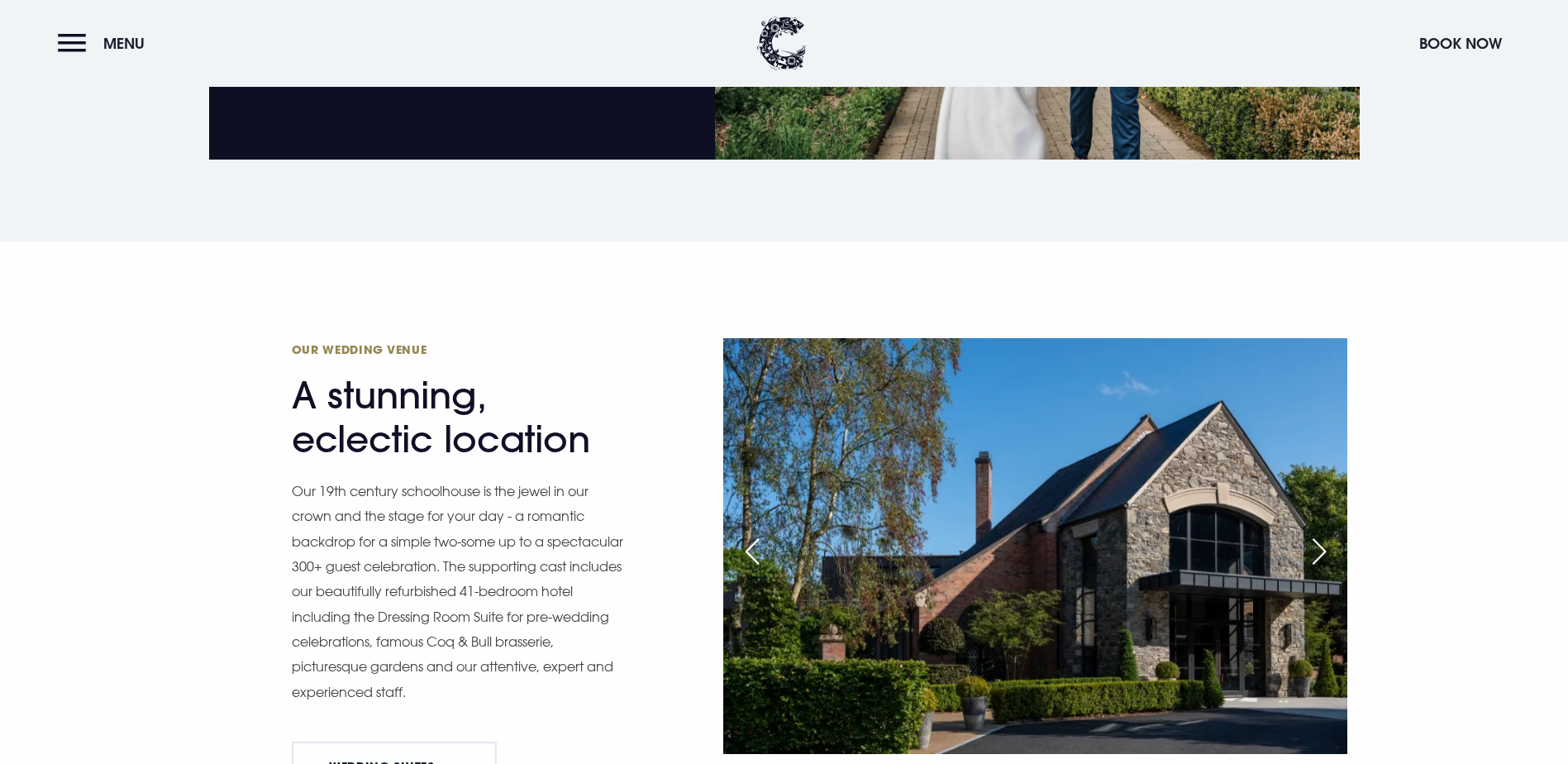
click at [1324, 534] on div "Next slide" at bounding box center [1319, 552] width 42 height 37
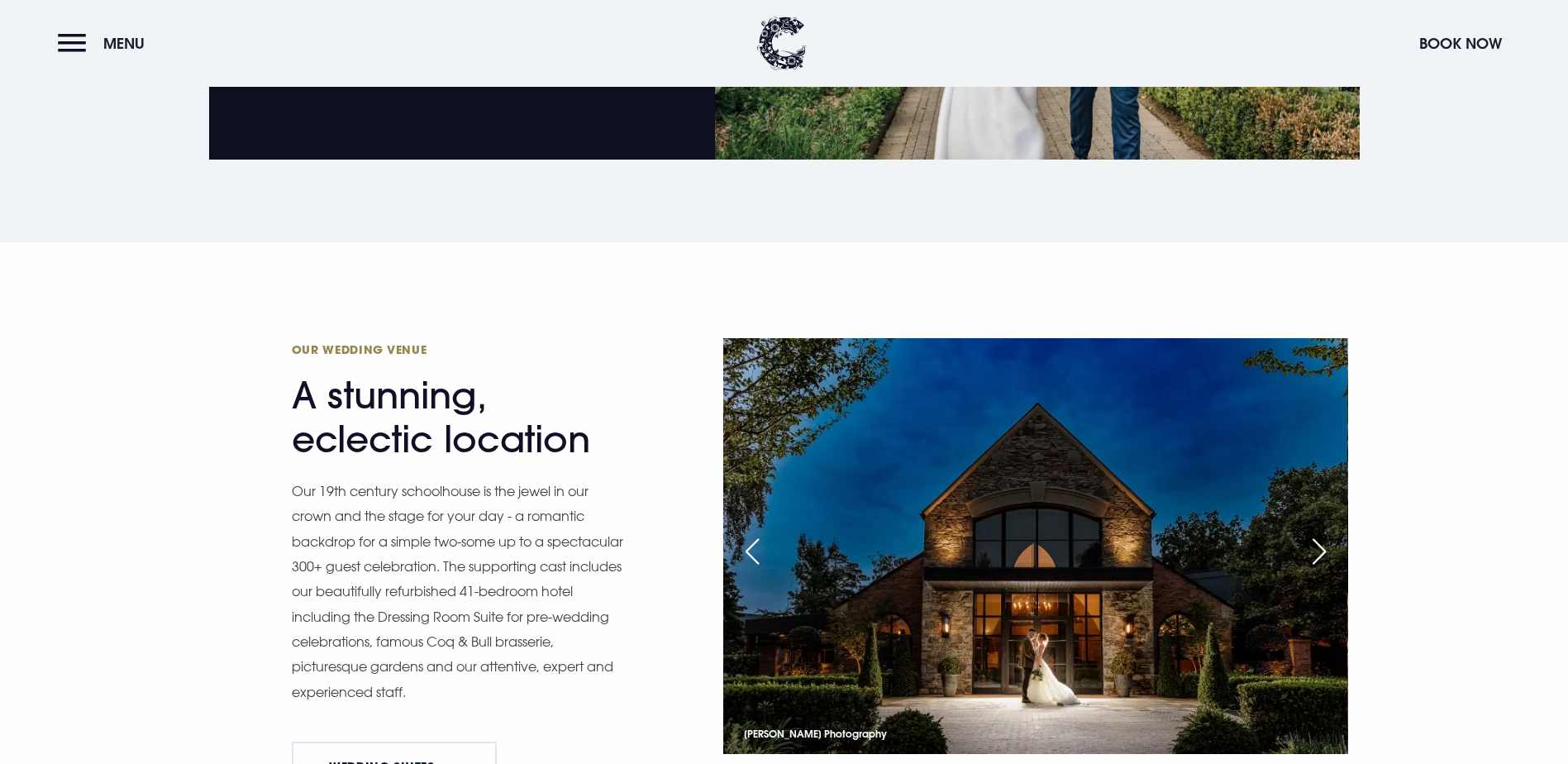
click at [1324, 534] on div "Next slide" at bounding box center [1319, 552] width 42 height 37
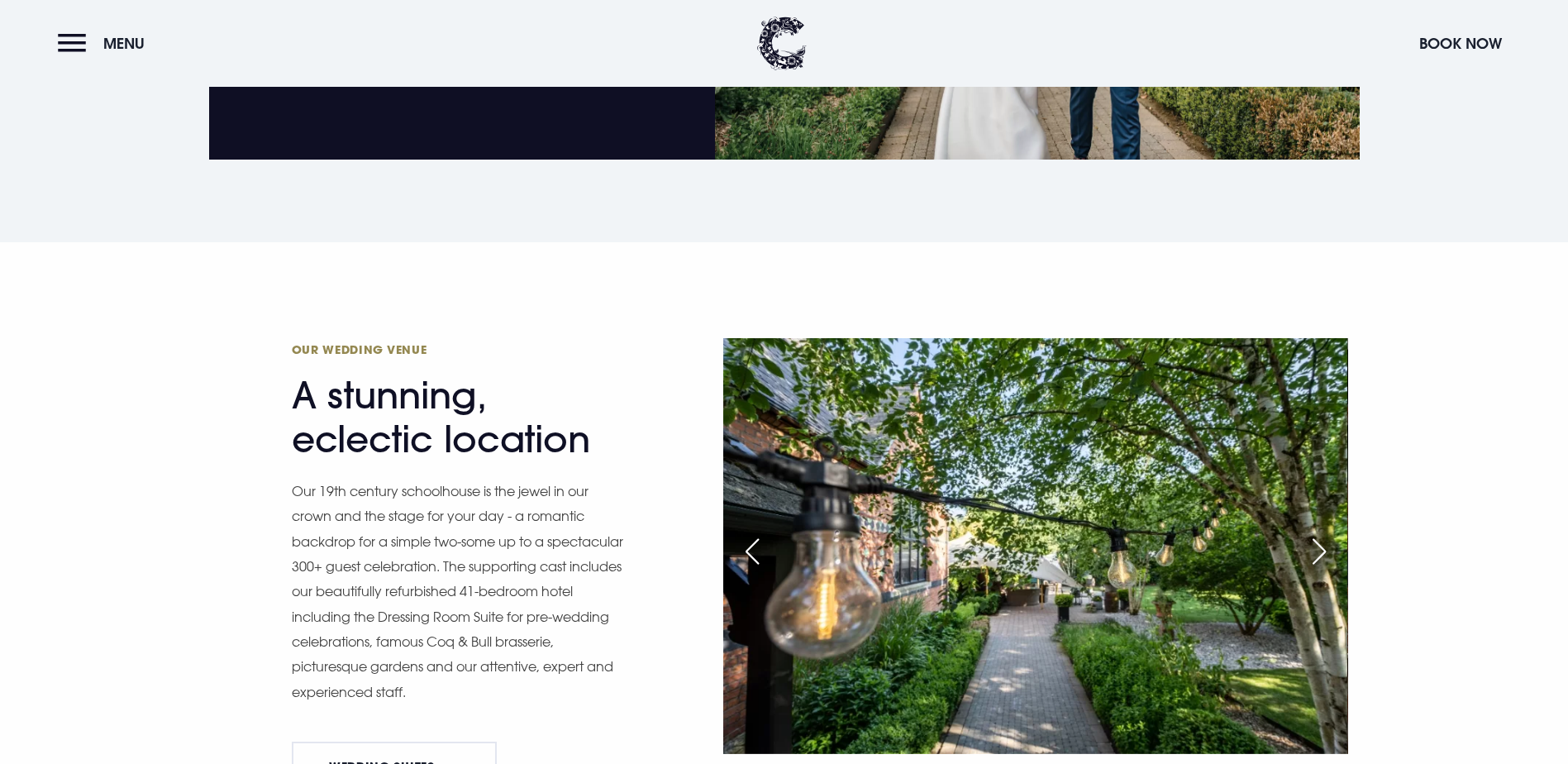
click at [1324, 534] on div "Next slide" at bounding box center [1319, 552] width 42 height 37
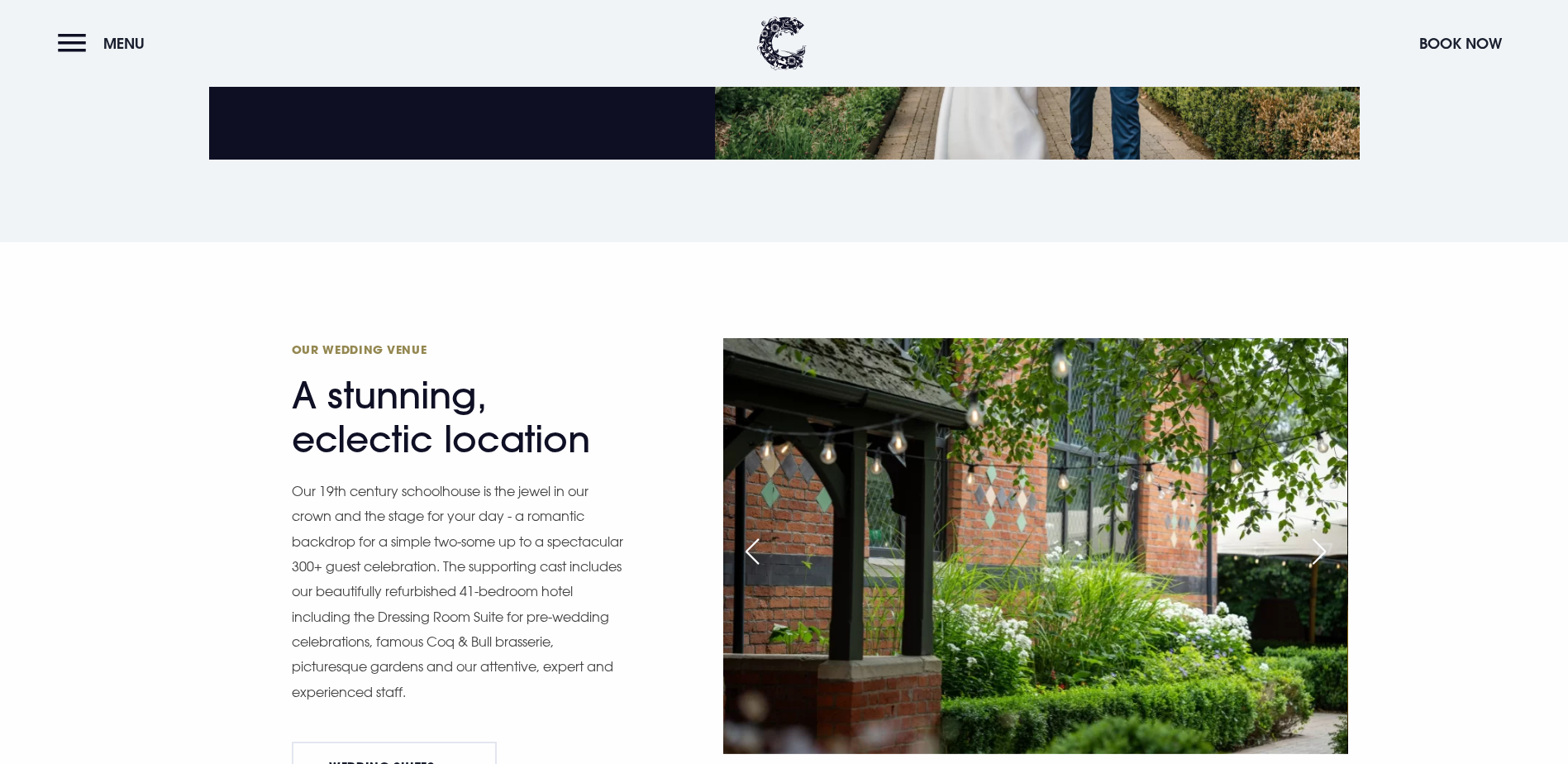
scroll to position [2149, 0]
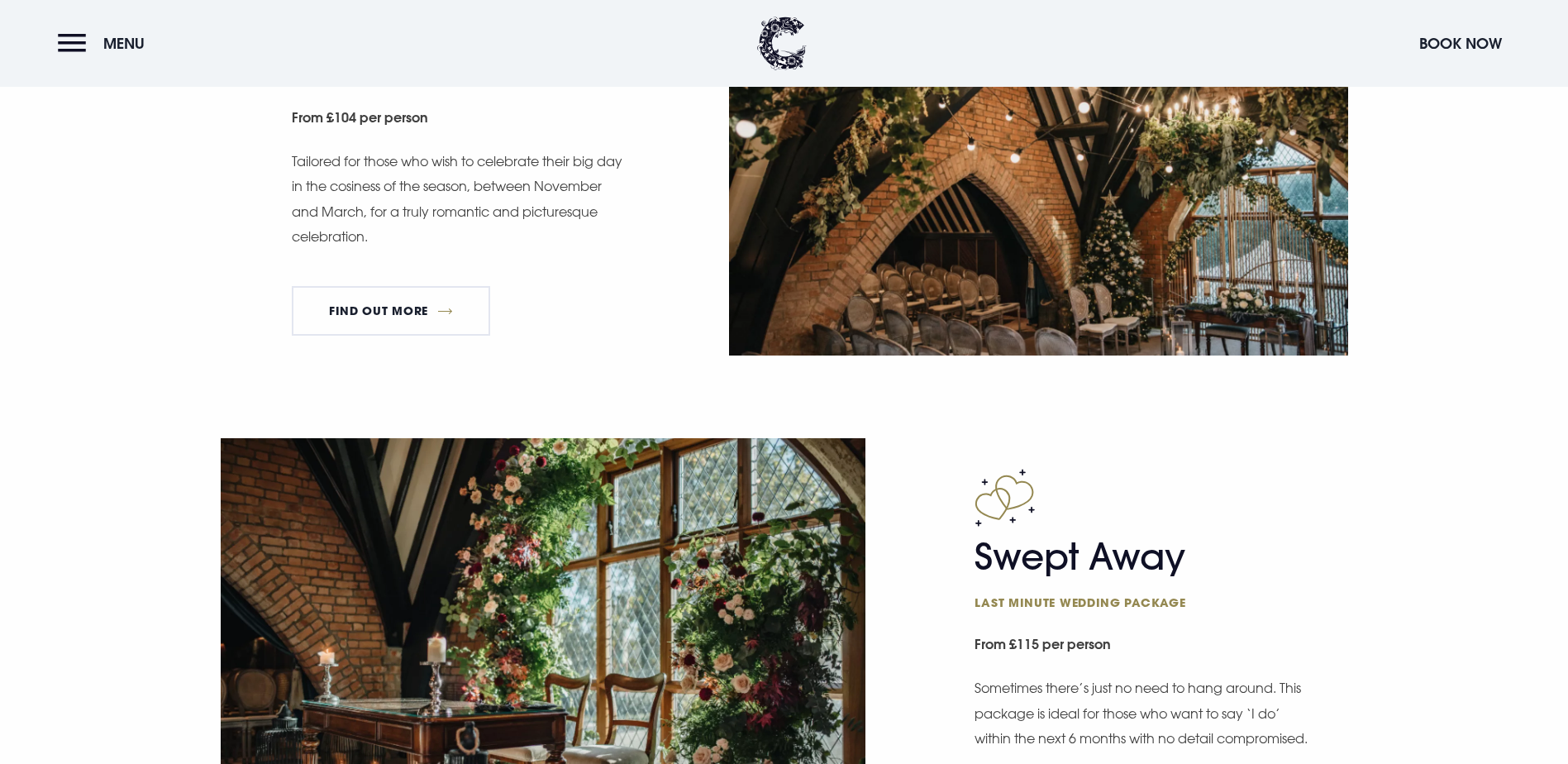
scroll to position [2149, 0]
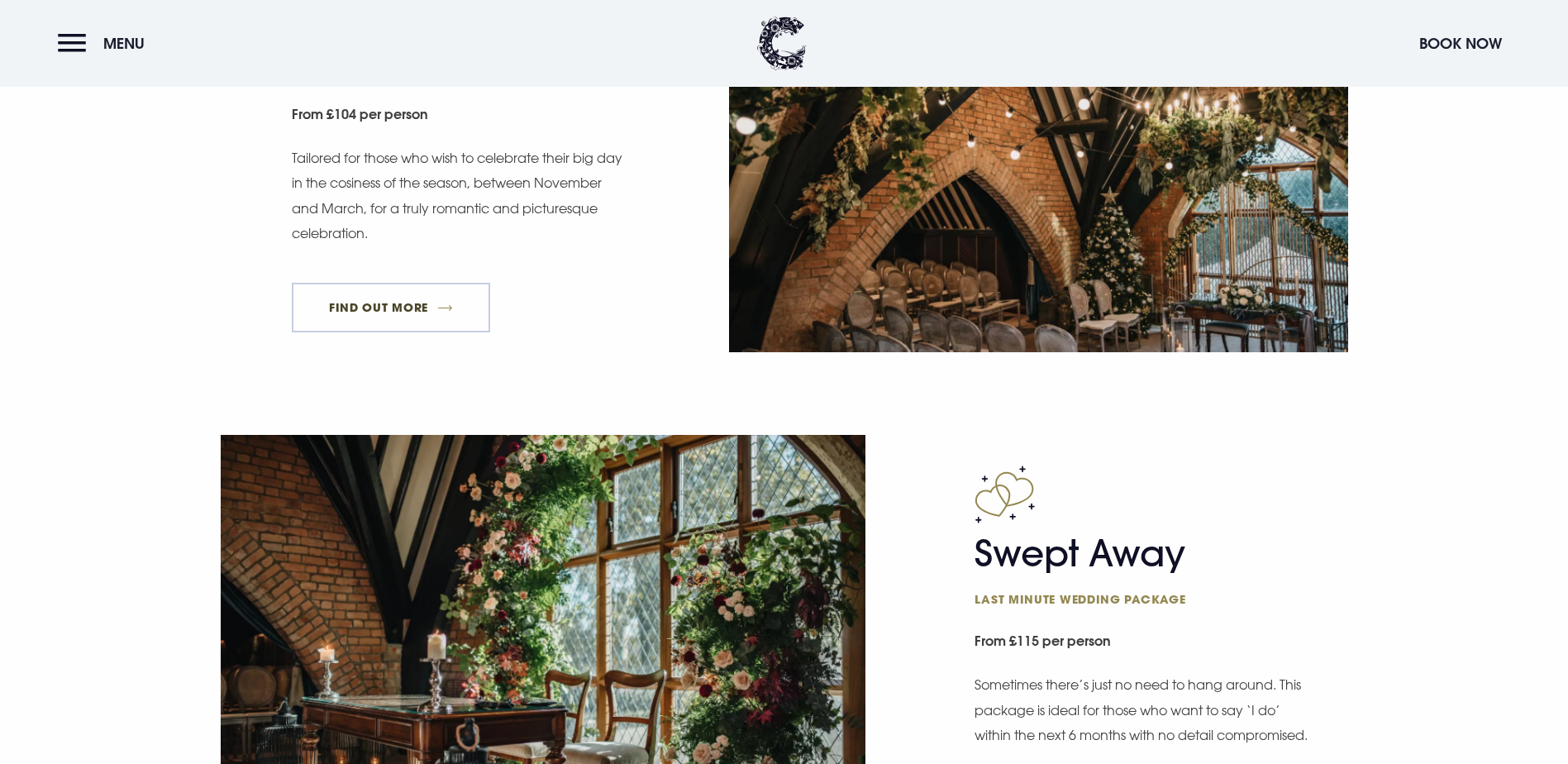
click at [434, 332] on link "FIND OUT MORE" at bounding box center [391, 307] width 199 height 50
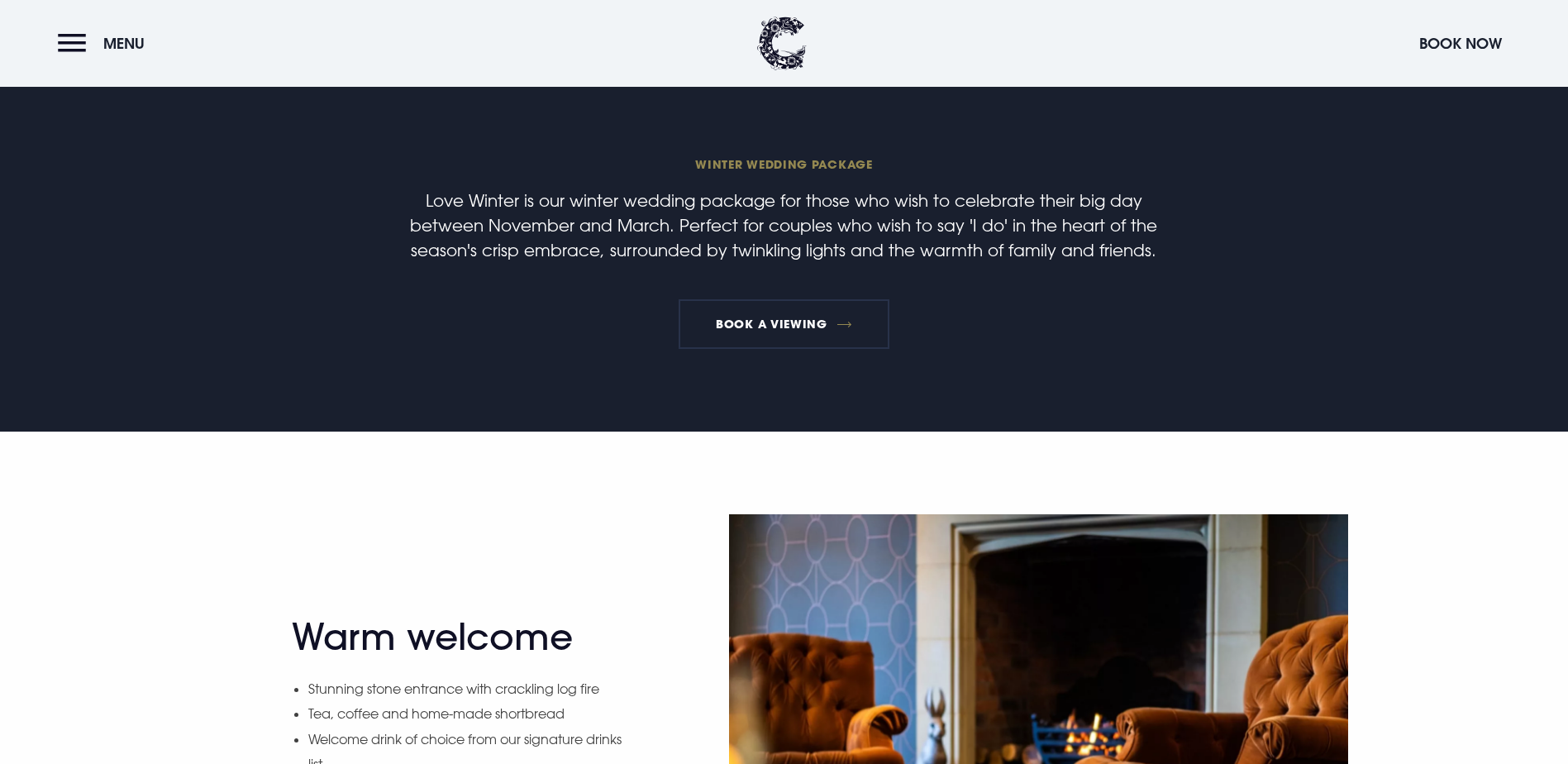
scroll to position [579, 0]
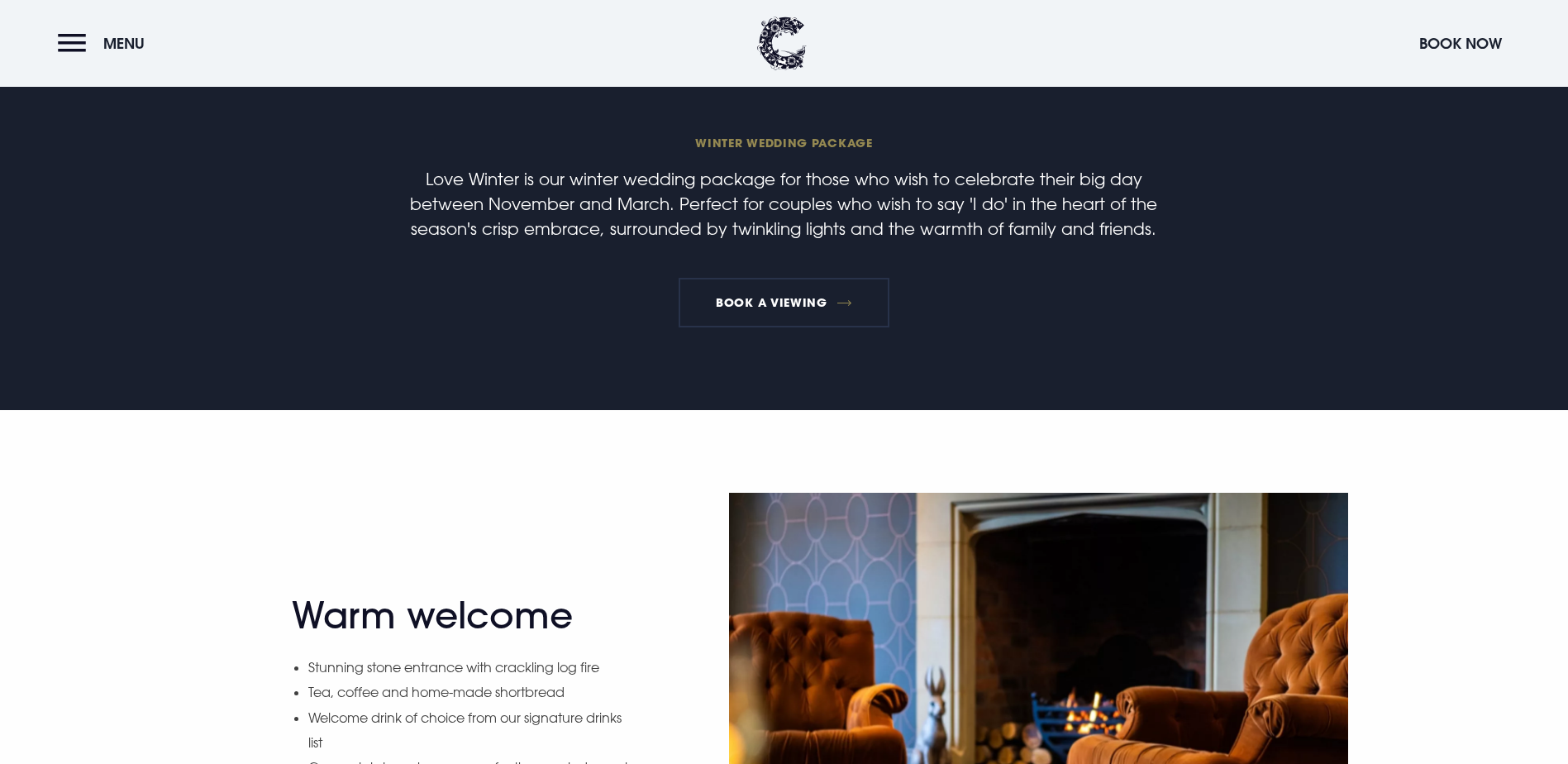
click at [808, 57] on link "Browse our 2025/26 wedding brochure" at bounding box center [791, 25] width 3417 height 62
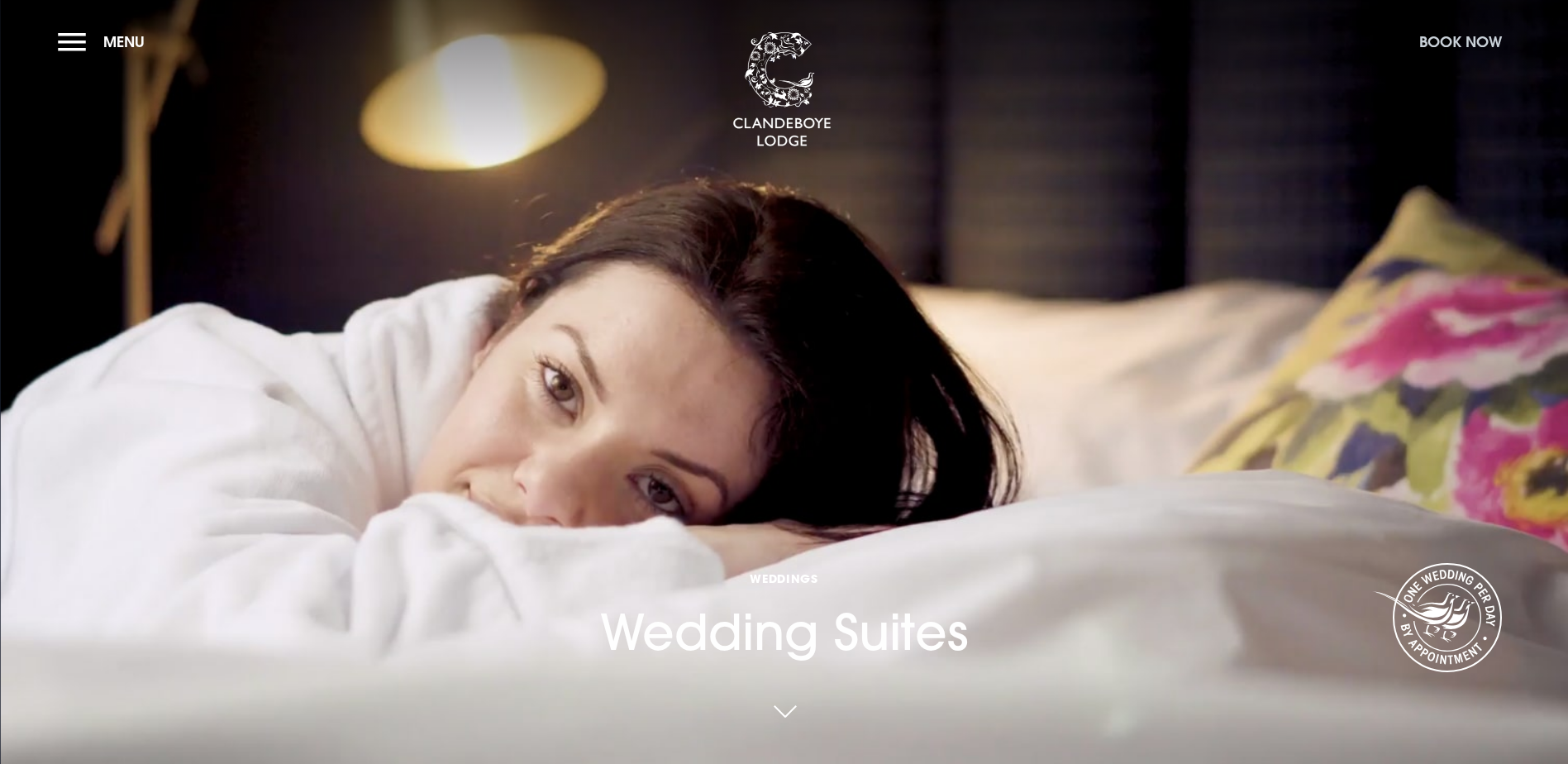
click at [1436, 50] on button "Book Now" at bounding box center [1459, 42] width 99 height 36
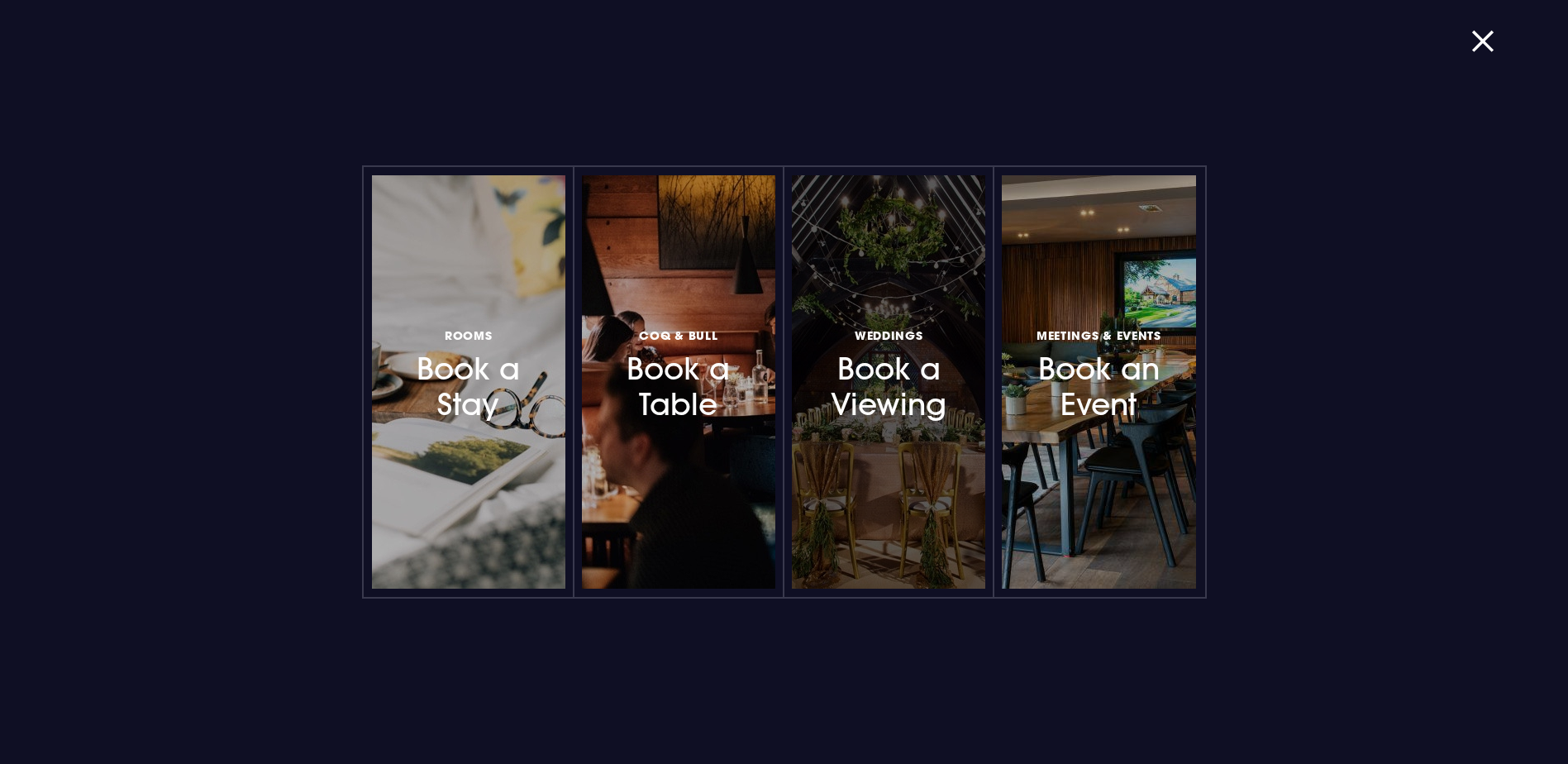
click at [954, 399] on h3 "Weddings Book a Viewing" at bounding box center [888, 373] width 143 height 98
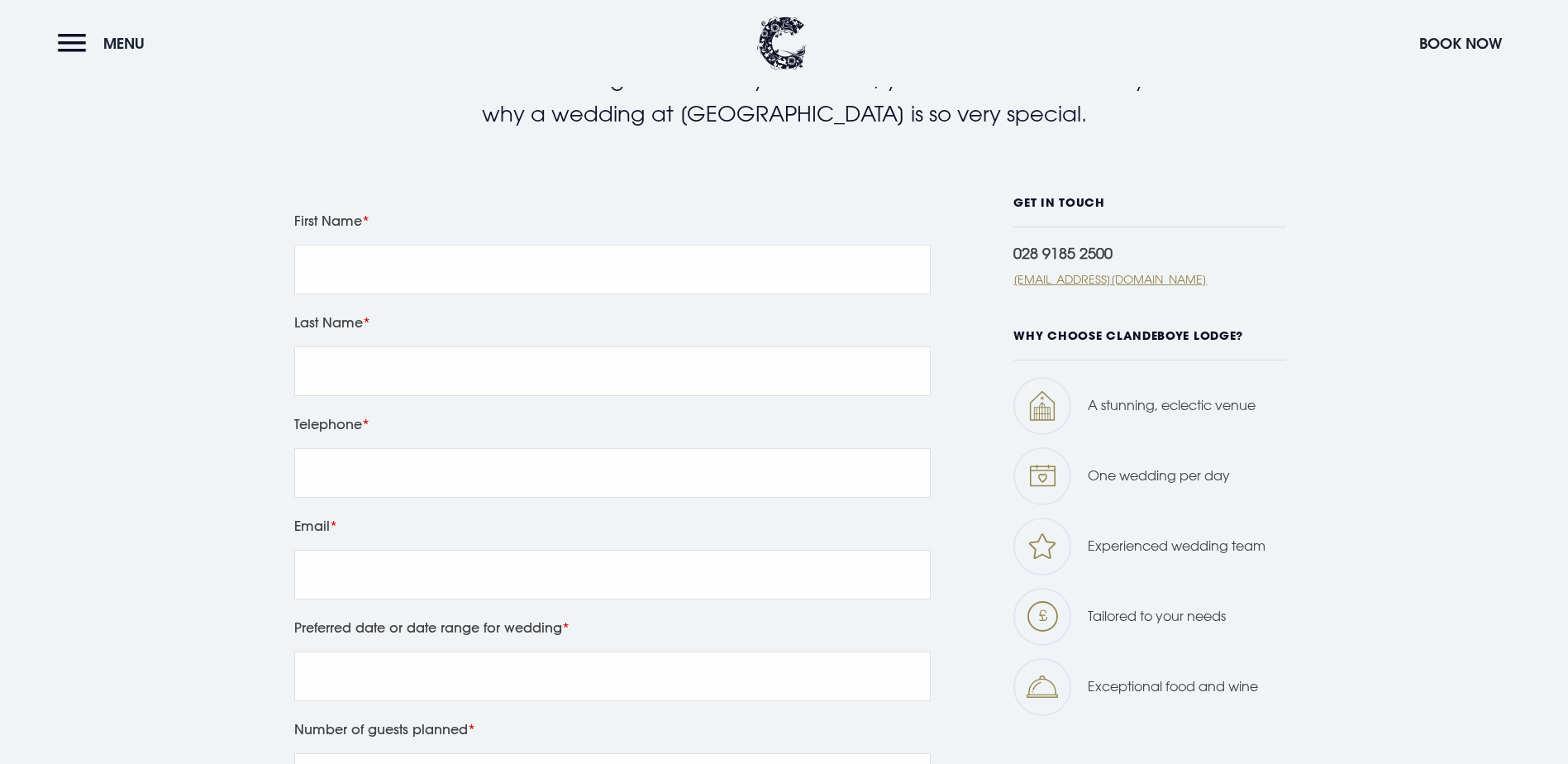
scroll to position [744, 0]
click at [580, 275] on input "First Name" at bounding box center [613, 268] width 636 height 50
type input "[PERSON_NAME]"
type input "07494488940"
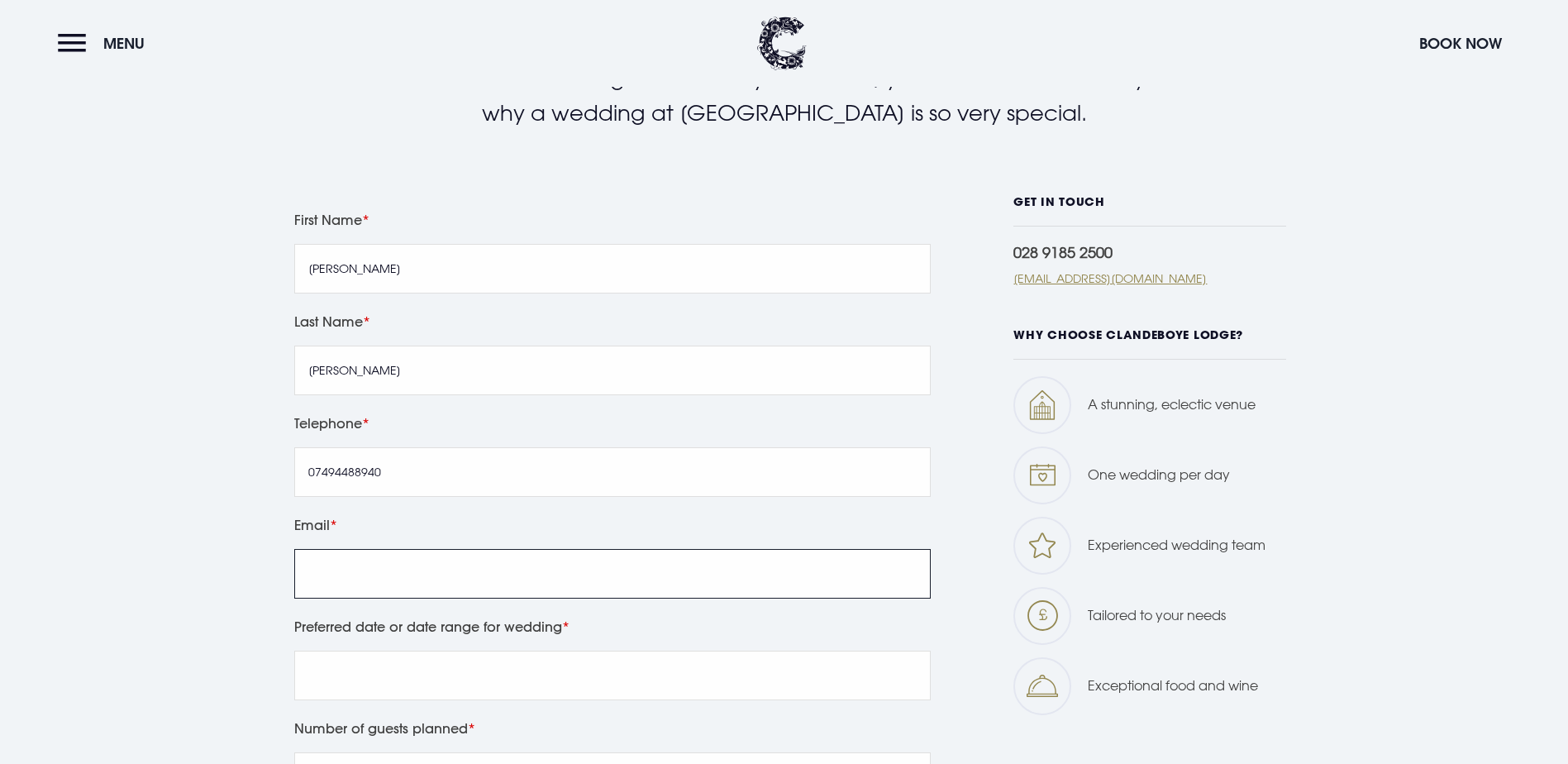
type input "[EMAIL_ADDRESS][DOMAIN_NAME]"
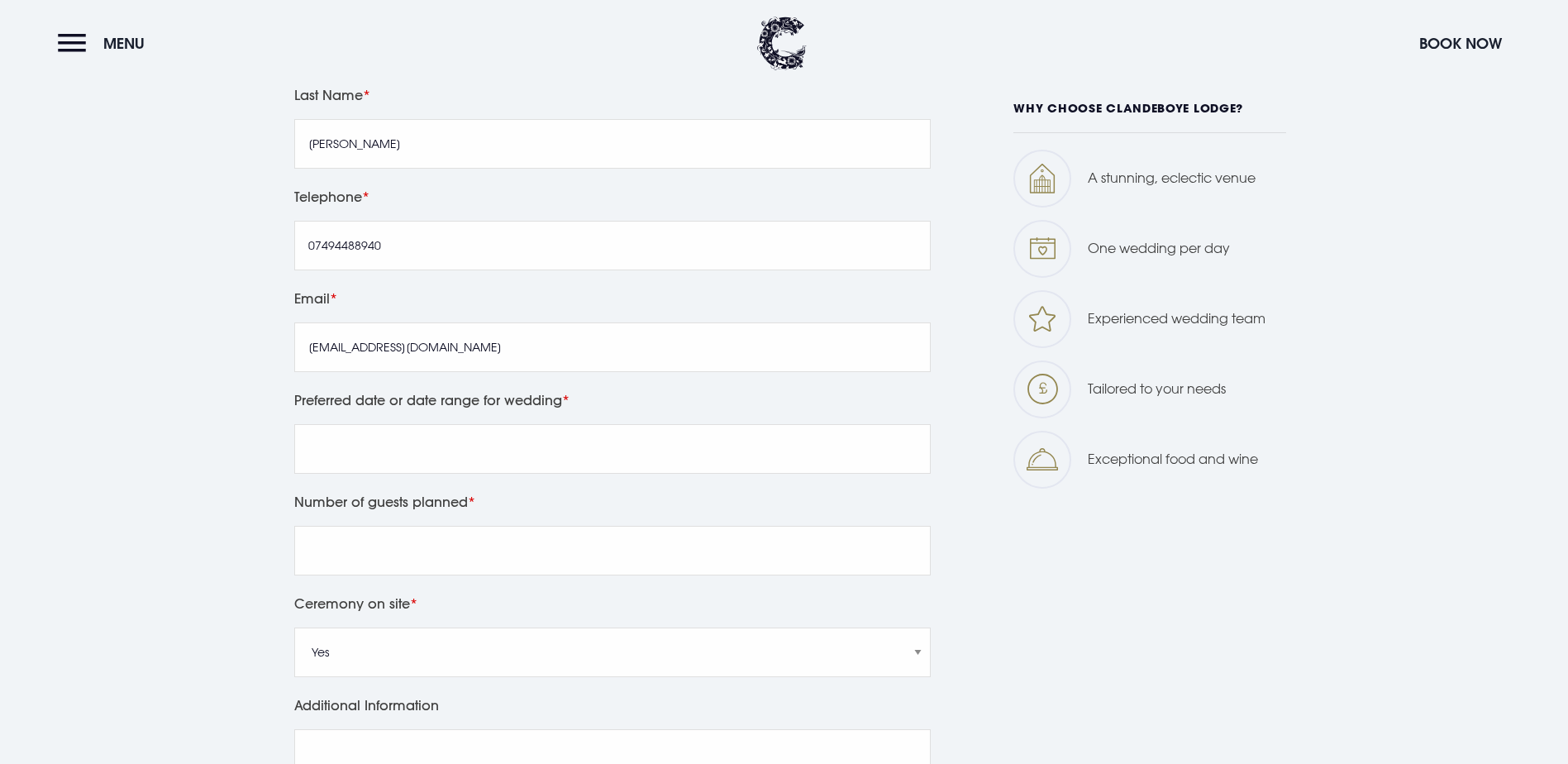
scroll to position [992, 0]
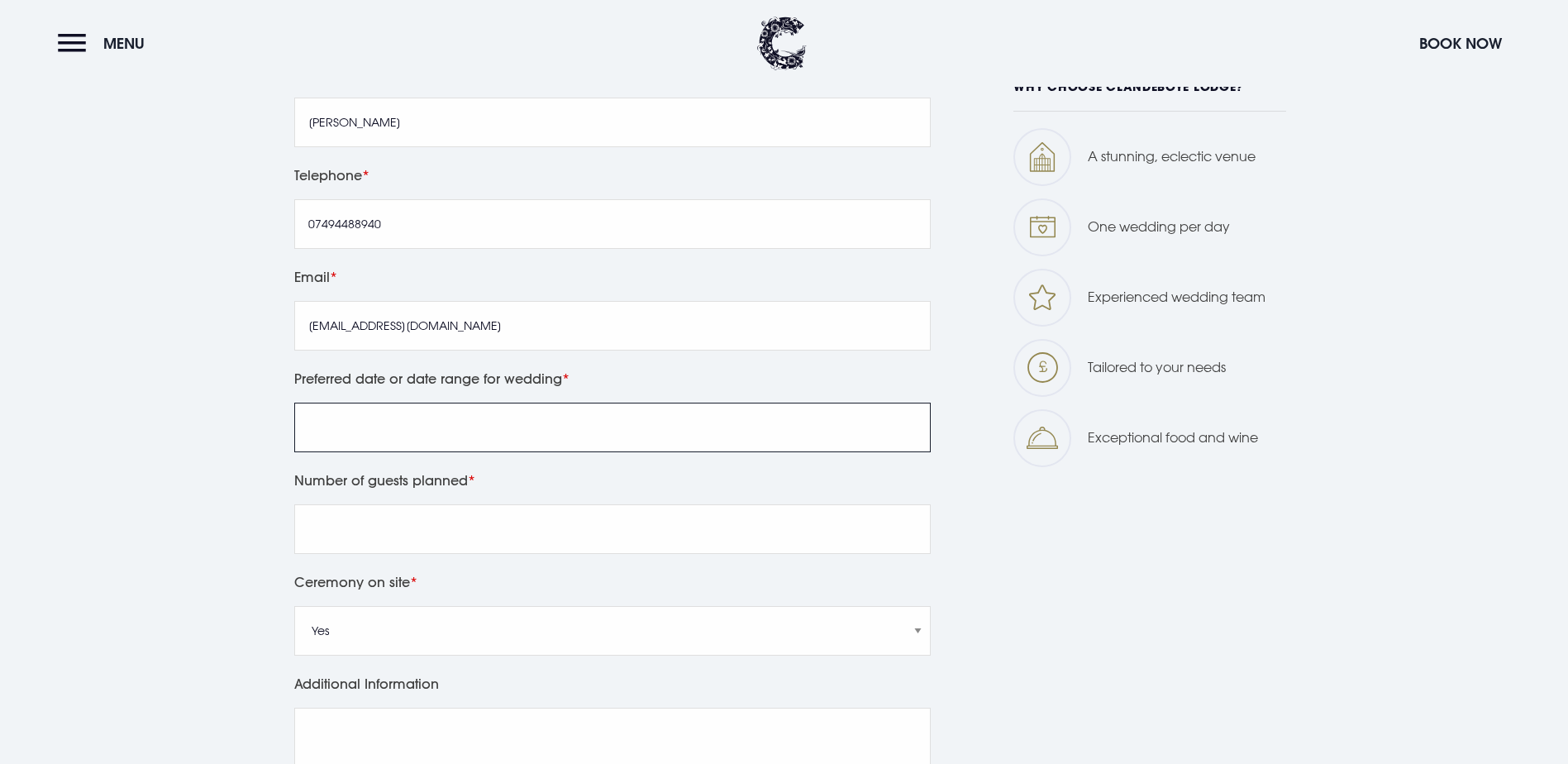
click at [468, 434] on input "Preferred date or date range for wedding" at bounding box center [613, 427] width 636 height 50
click at [329, 421] on input "october/[DATE]" at bounding box center [613, 427] width 636 height 50
type input "October/[DATE]"
click at [592, 474] on label "Number of guests planned" at bounding box center [613, 480] width 636 height 24
click at [592, 504] on input "Number of guests planned" at bounding box center [613, 529] width 636 height 50
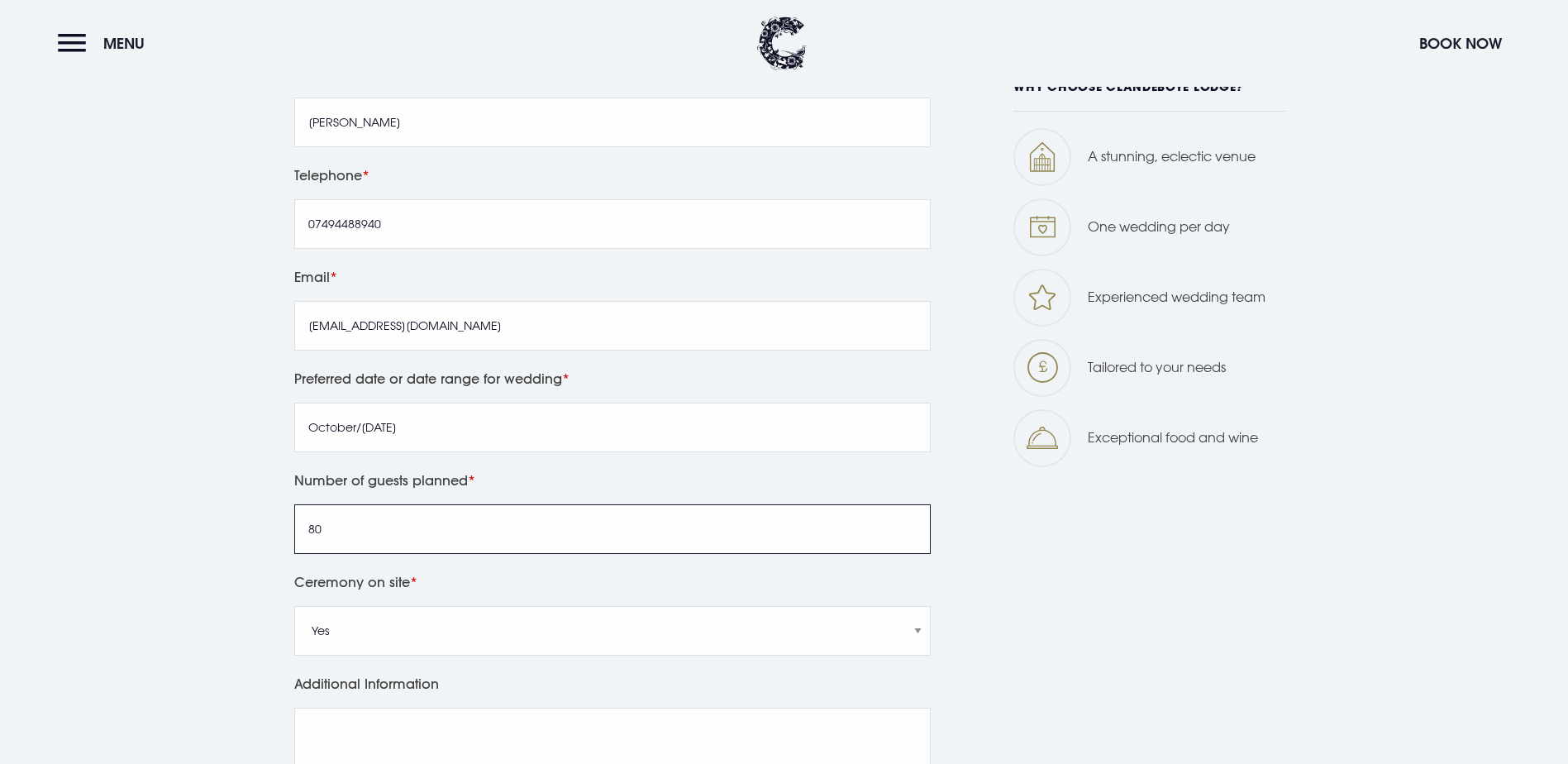
type input "80"
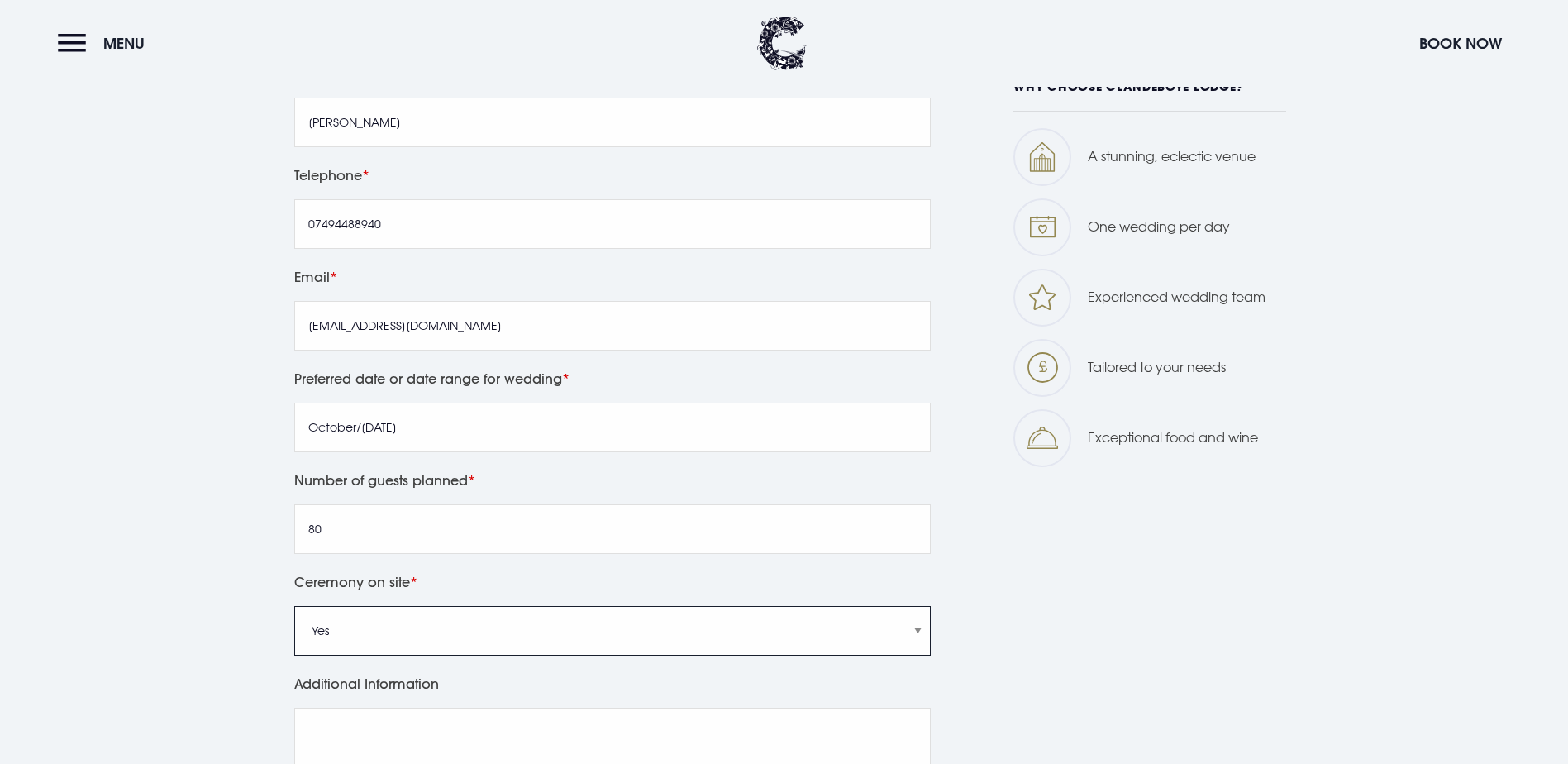
click at [465, 623] on select "Yes No" at bounding box center [613, 631] width 636 height 50
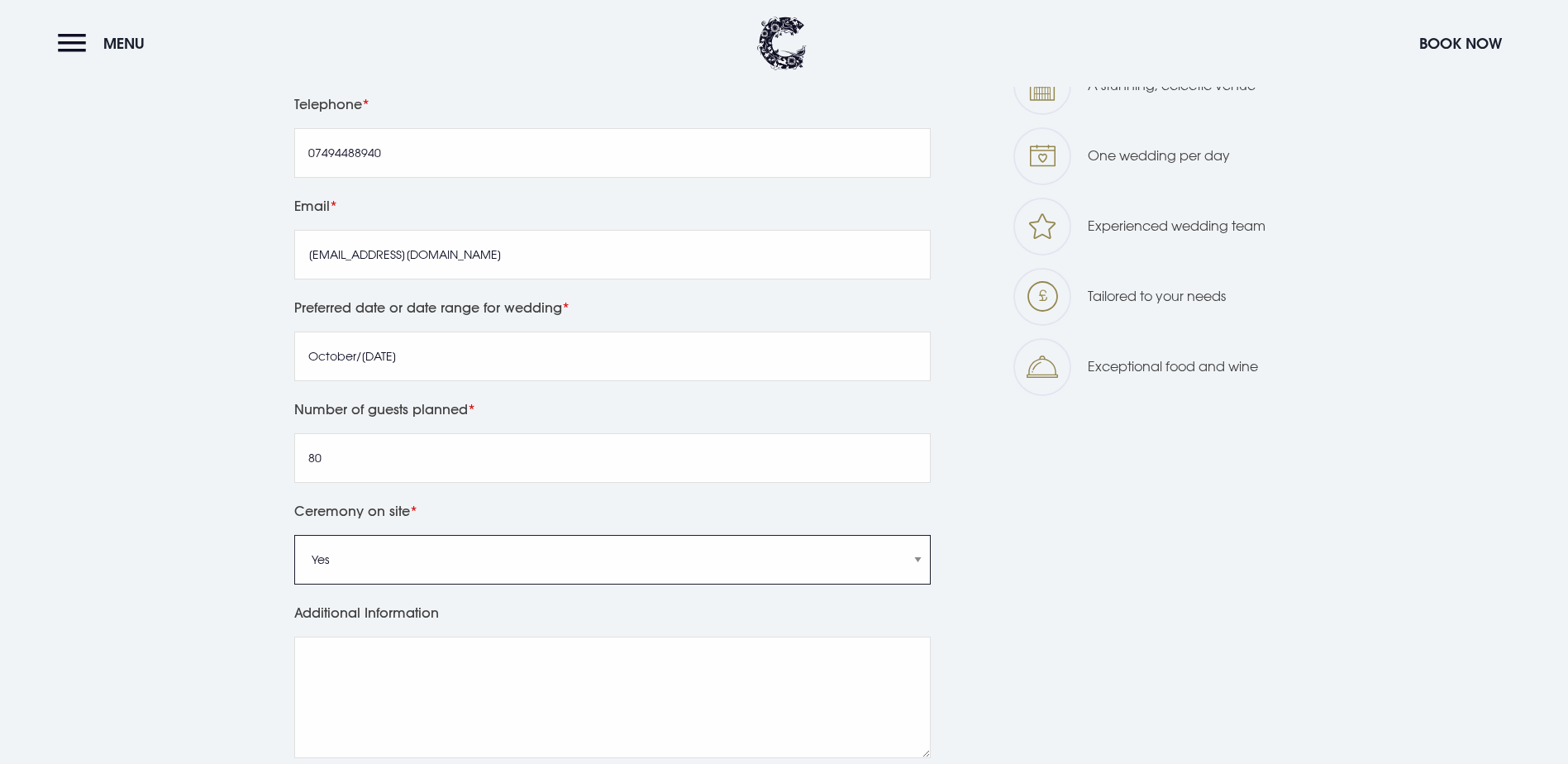
scroll to position [1158, 0]
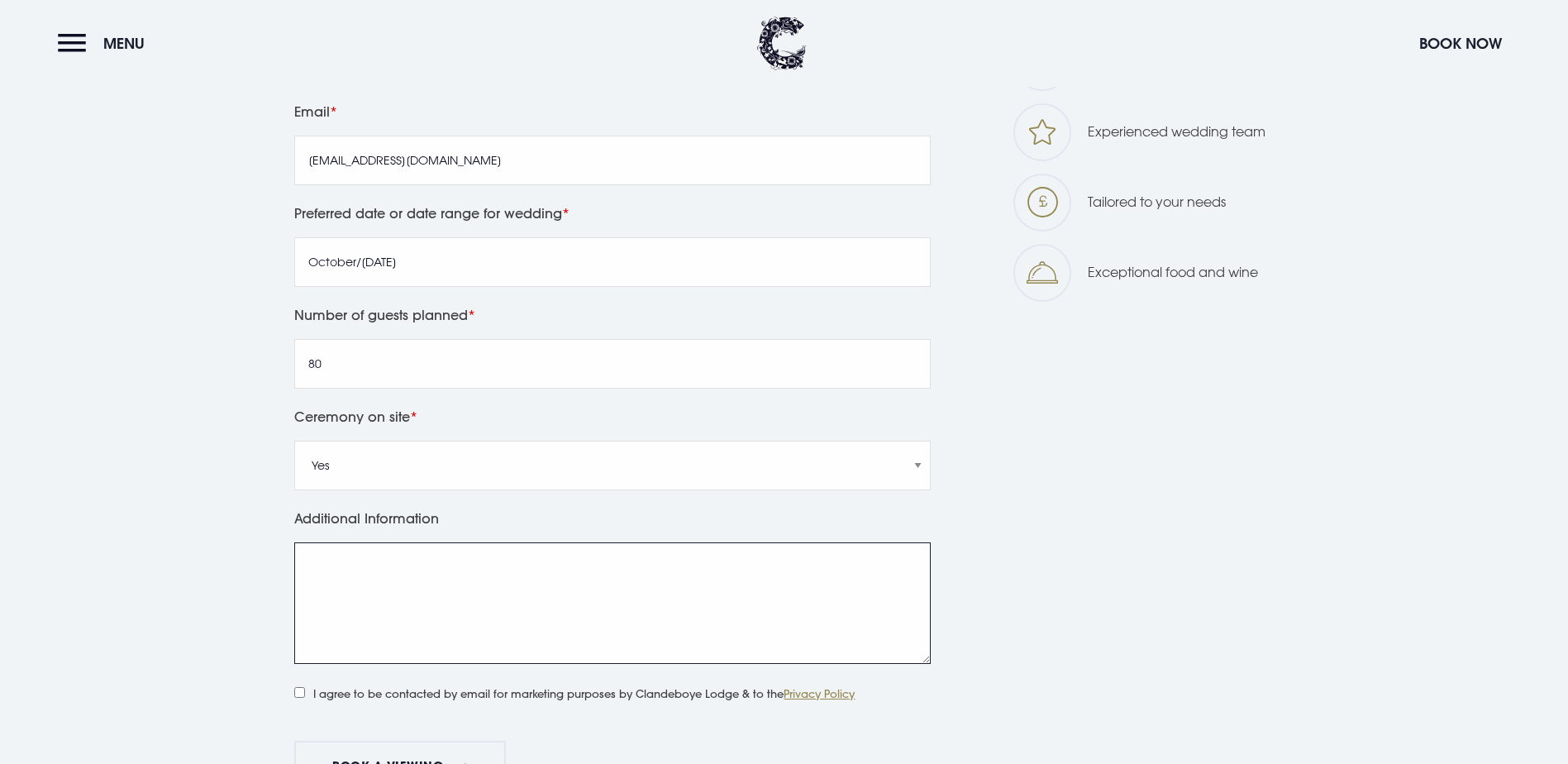
click at [329, 574] on textarea "Additional Information" at bounding box center [613, 603] width 636 height 122
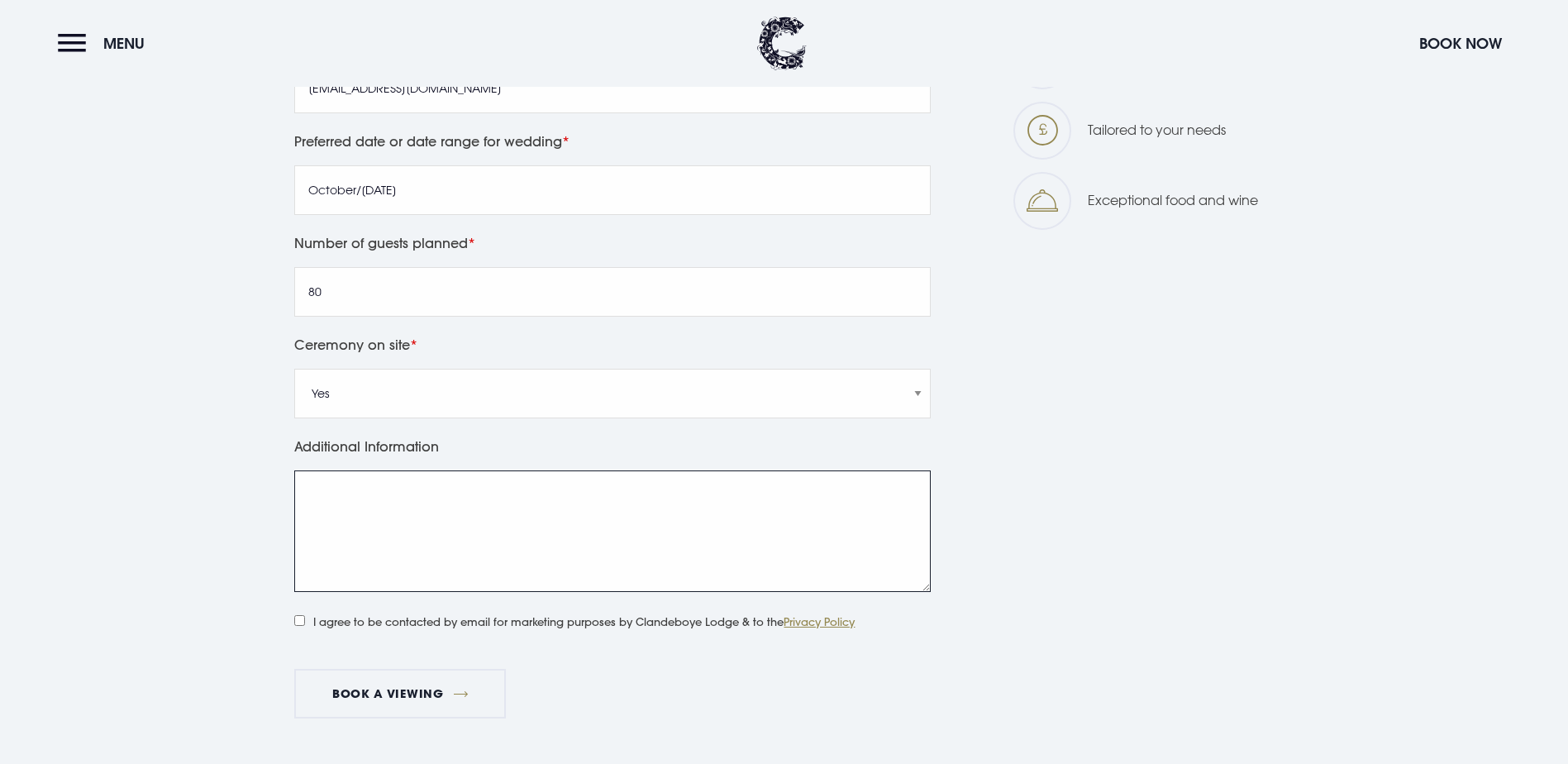
scroll to position [1323, 0]
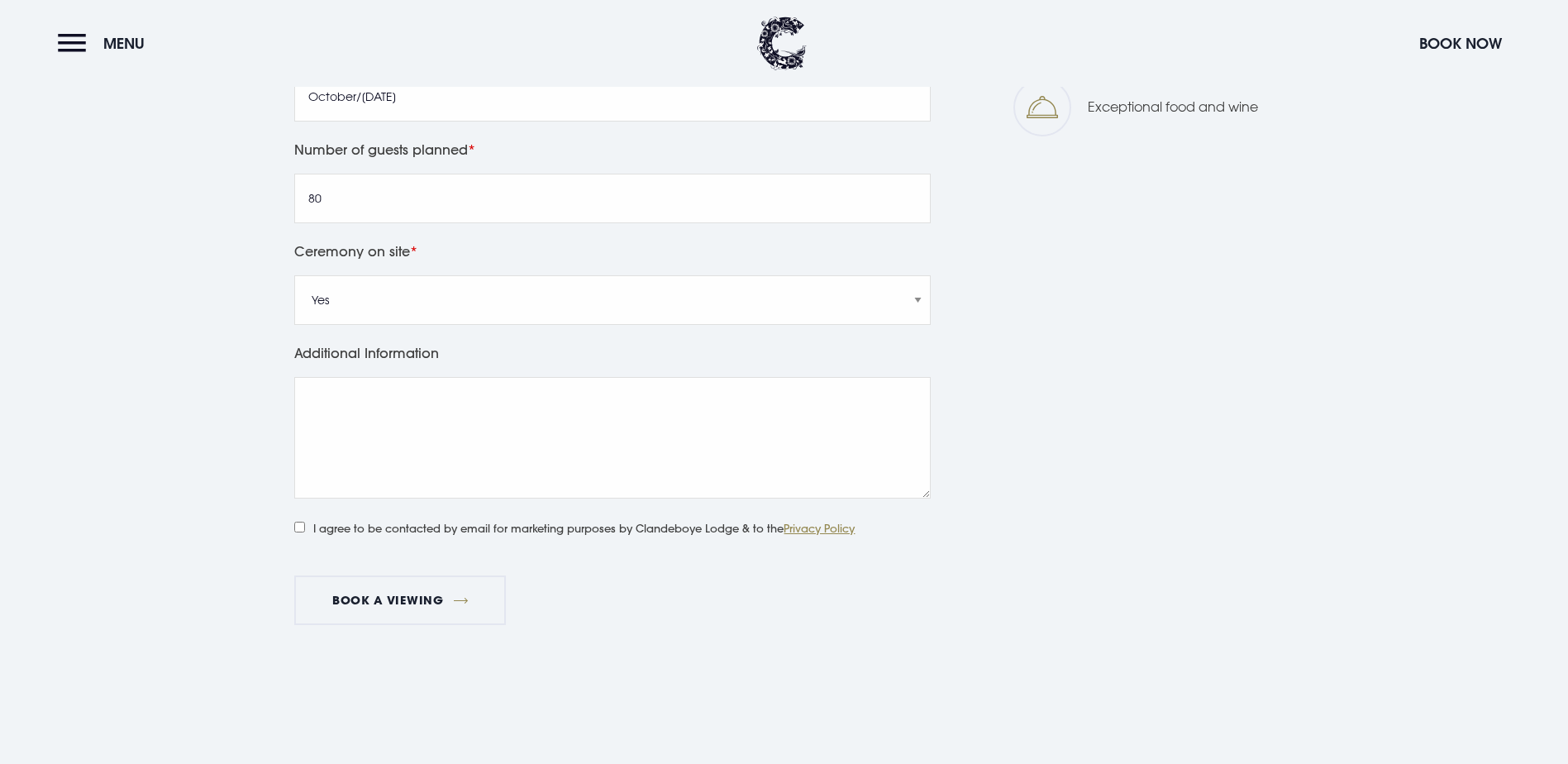
click at [513, 529] on label "I agree to be contacted by email for marketing purposes by Clandeboye Lodge & t…" at bounding box center [575, 526] width 561 height 22
click at [305, 529] on input "I agree to be contacted by email for marketing purposes by Clandeboye Lodge & t…" at bounding box center [299, 526] width 10 height 10
checkbox input "true"
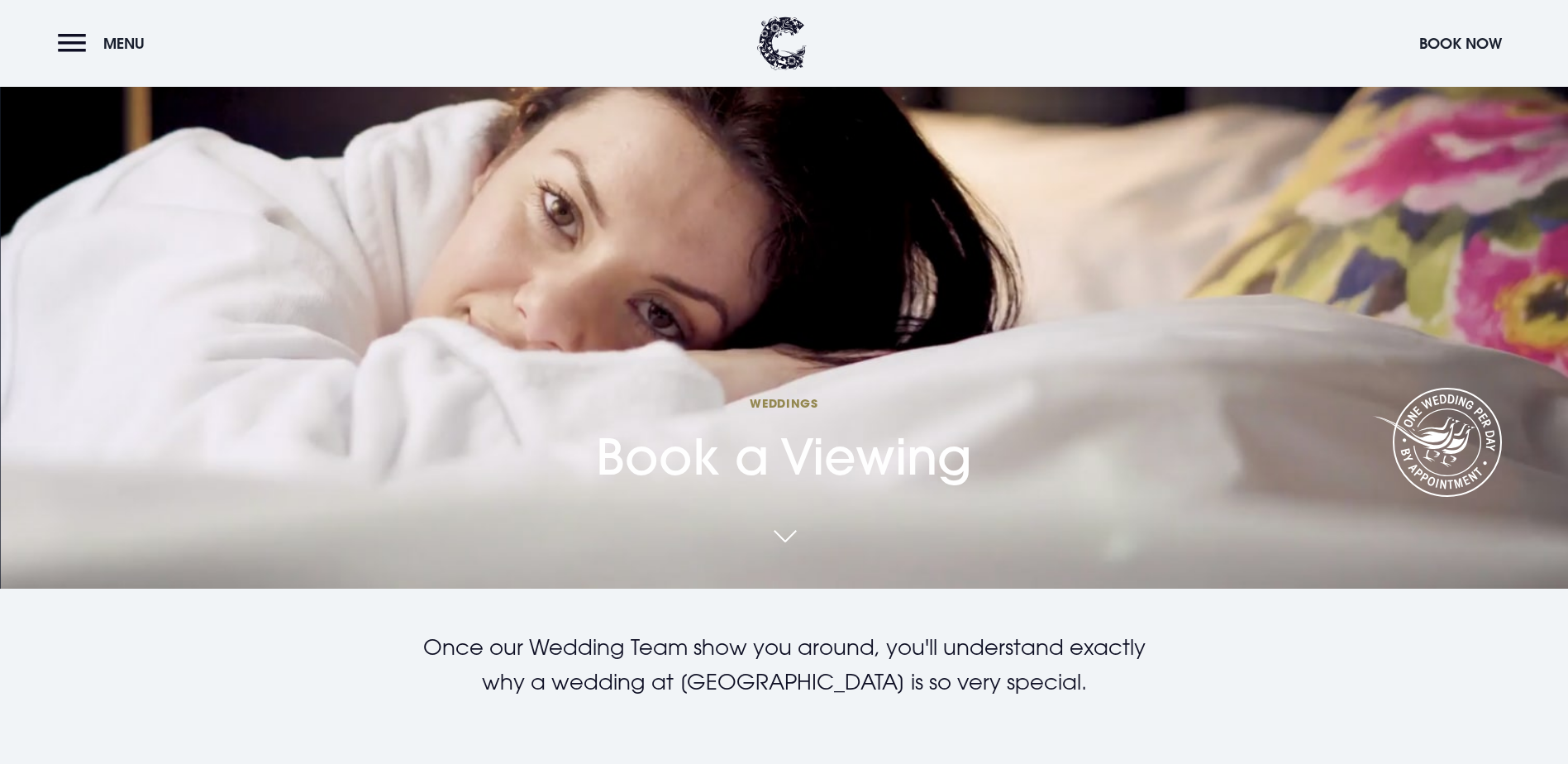
scroll to position [165, 0]
